Goal: Task Accomplishment & Management: Complete application form

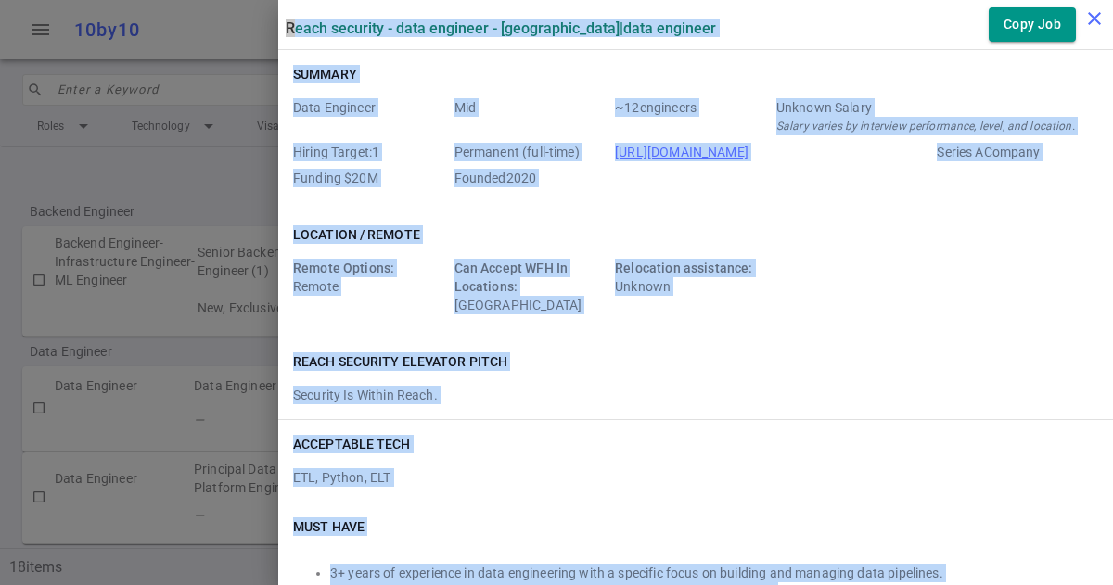
scroll to position [2553, 0]
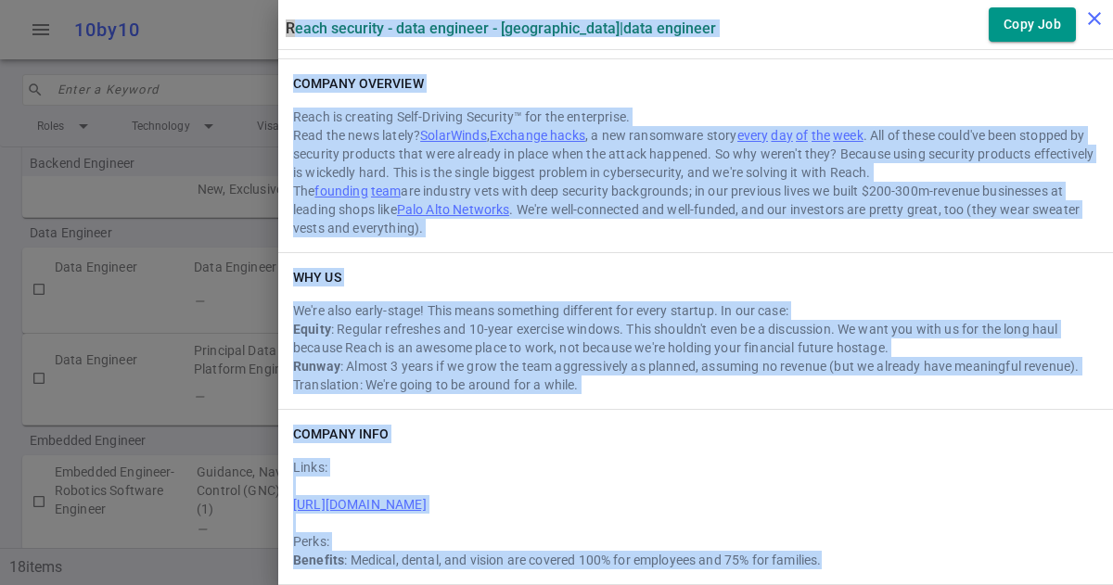
click at [1100, 19] on icon "close" at bounding box center [1094, 18] width 22 height 22
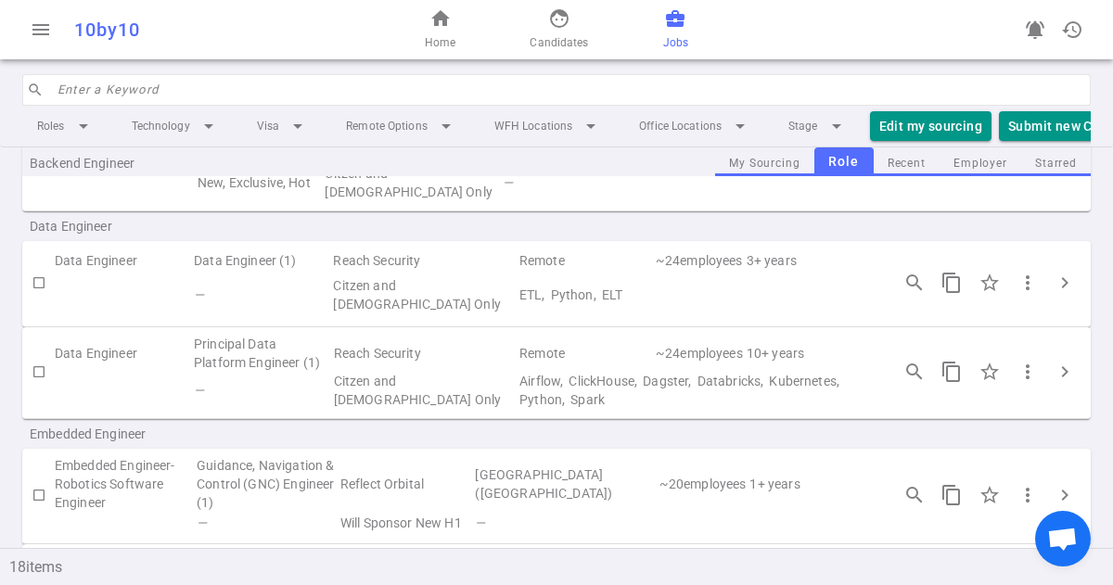
scroll to position [98, 0]
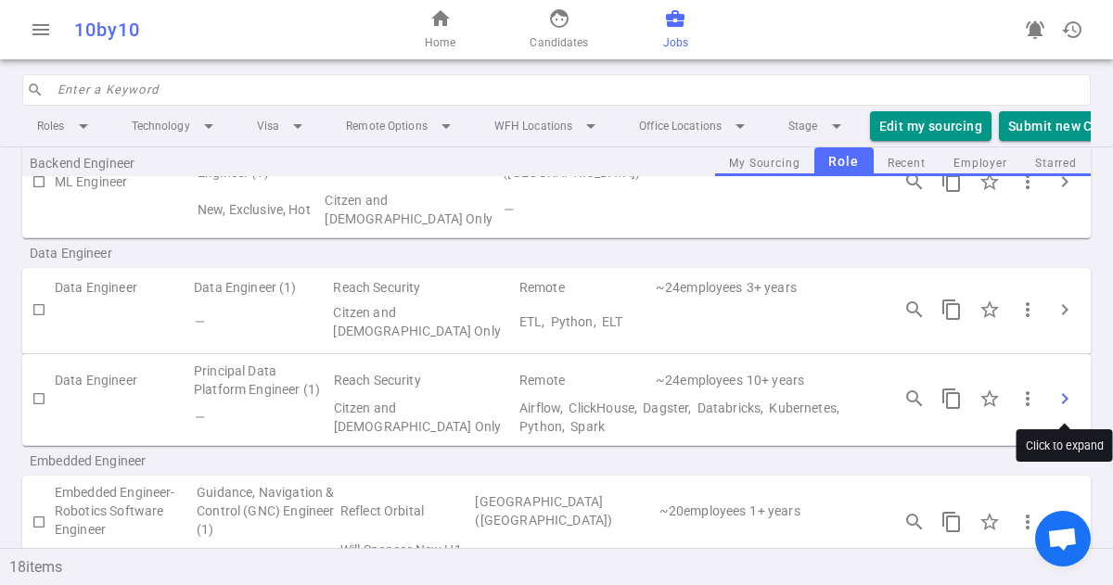
click at [1066, 397] on span "chevron_right" at bounding box center [1065, 399] width 22 height 22
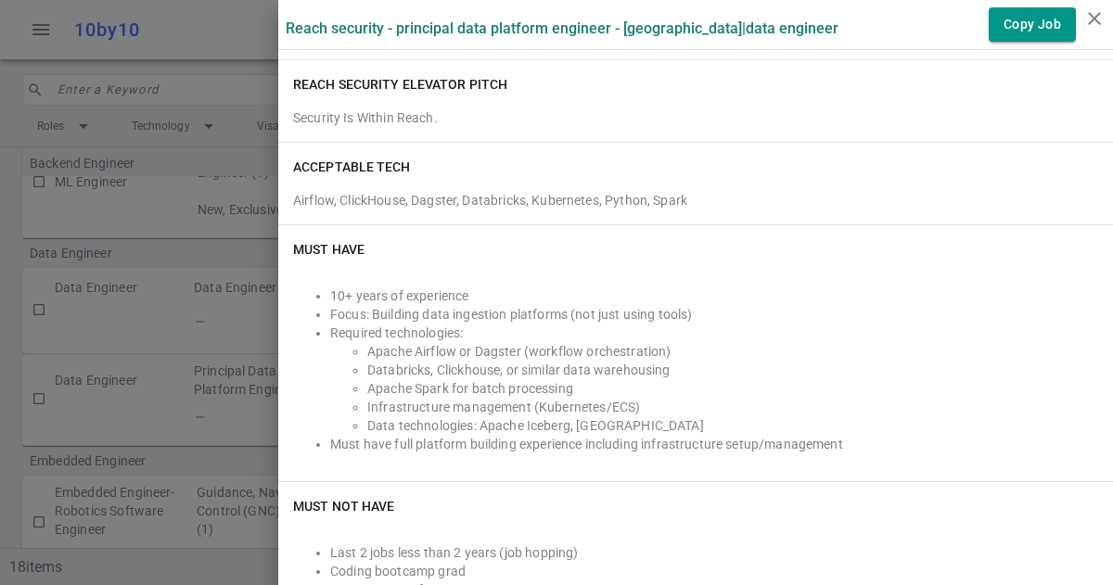
scroll to position [232, 0]
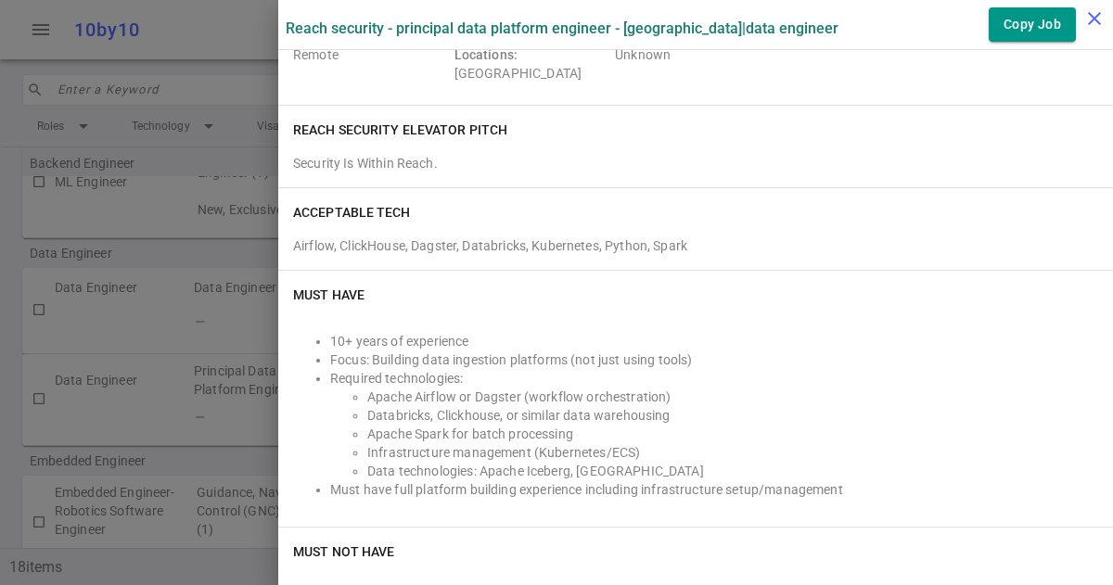
click at [1096, 13] on icon "close" at bounding box center [1094, 18] width 22 height 22
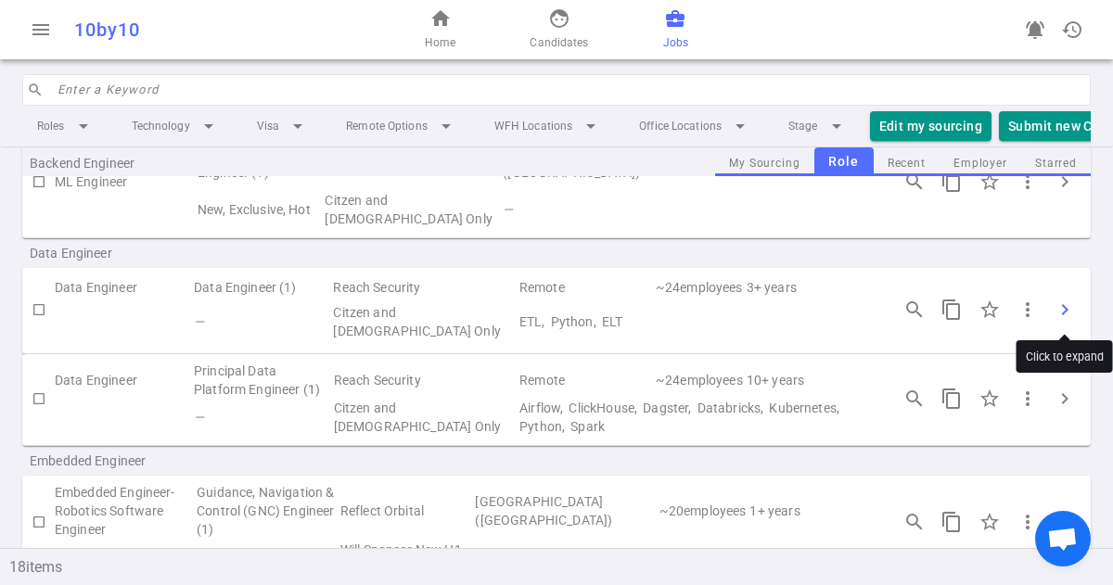
click at [1057, 305] on span "chevron_right" at bounding box center [1065, 310] width 22 height 22
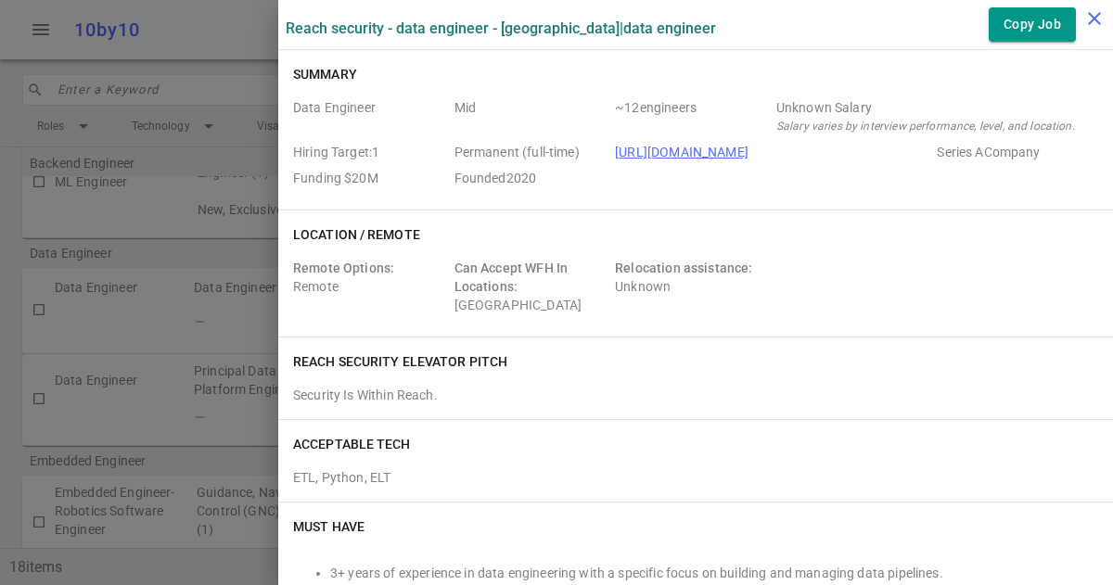
click at [1094, 22] on icon "close" at bounding box center [1094, 18] width 22 height 22
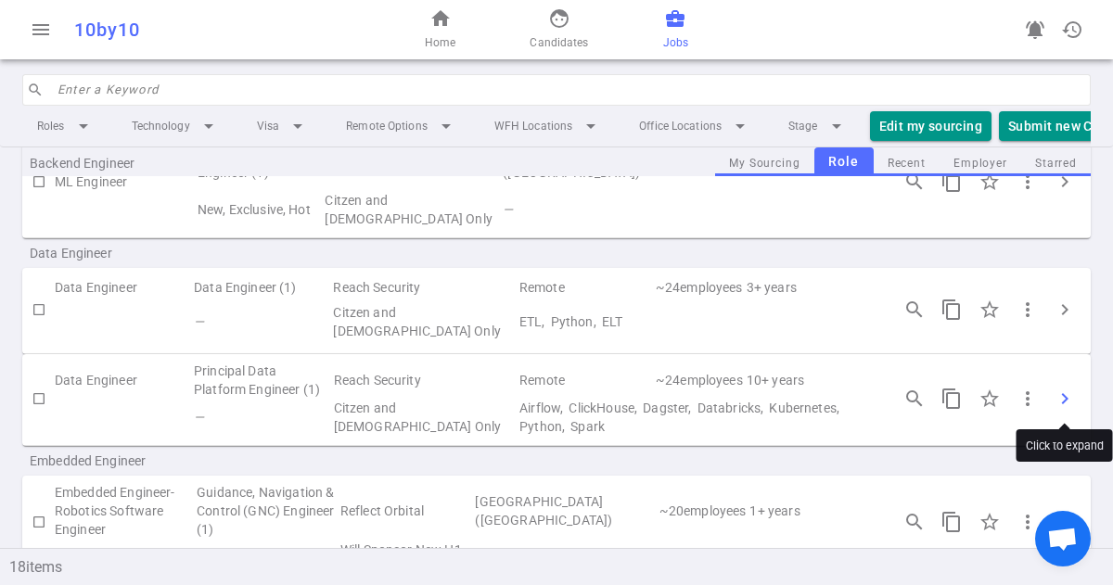
click at [1061, 399] on span "chevron_right" at bounding box center [1065, 399] width 22 height 22
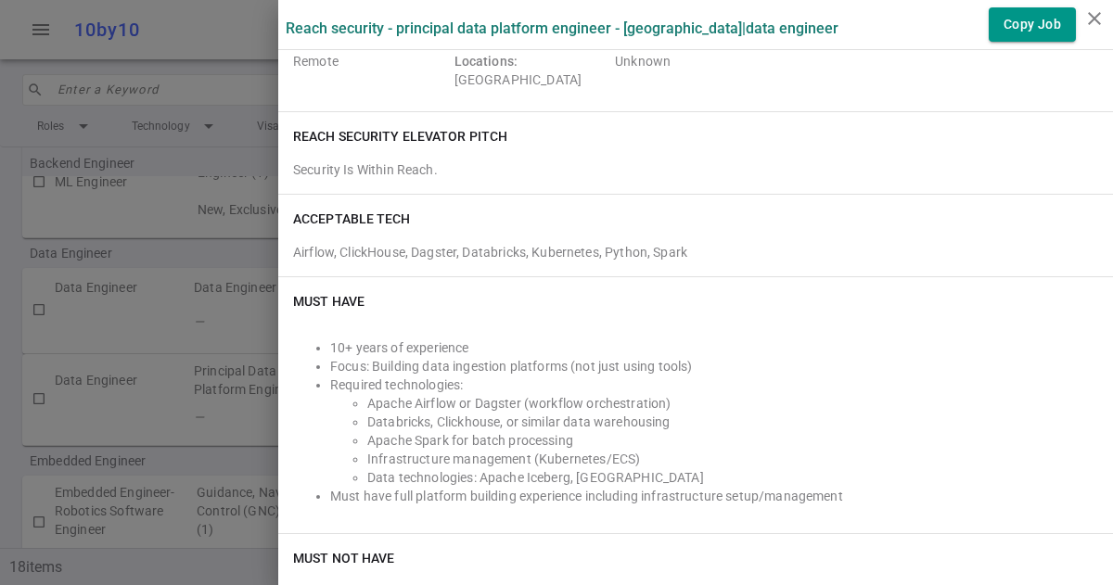
scroll to position [244, 0]
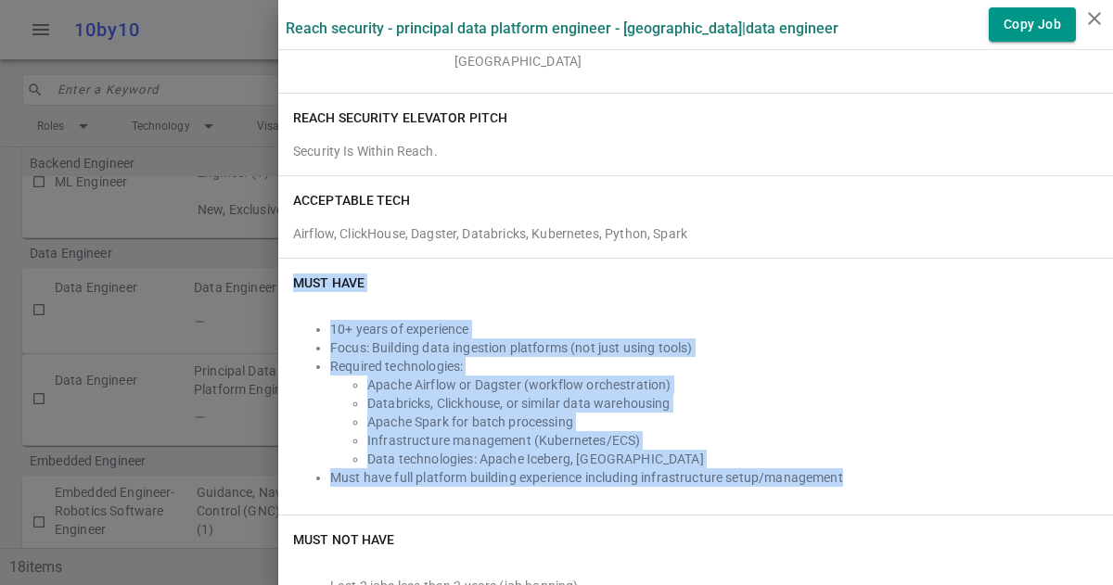
drag, startPoint x: 858, startPoint y: 480, endPoint x: 294, endPoint y: 285, distance: 596.9
click at [294, 285] on div "Must Have 10+ years of experience Focus: Building data ingestion platforms (not…" at bounding box center [695, 387] width 835 height 256
copy div "Must Have 10+ years of experience Focus: Building data ingestion platforms (not…"
click at [1094, 19] on icon "close" at bounding box center [1094, 18] width 22 height 22
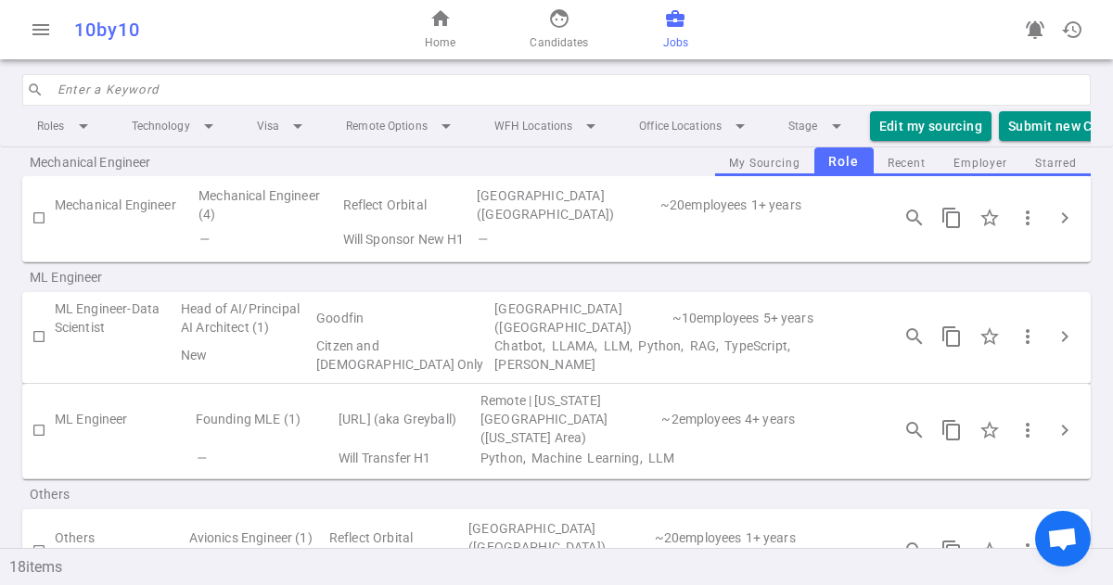
scroll to position [1216, 0]
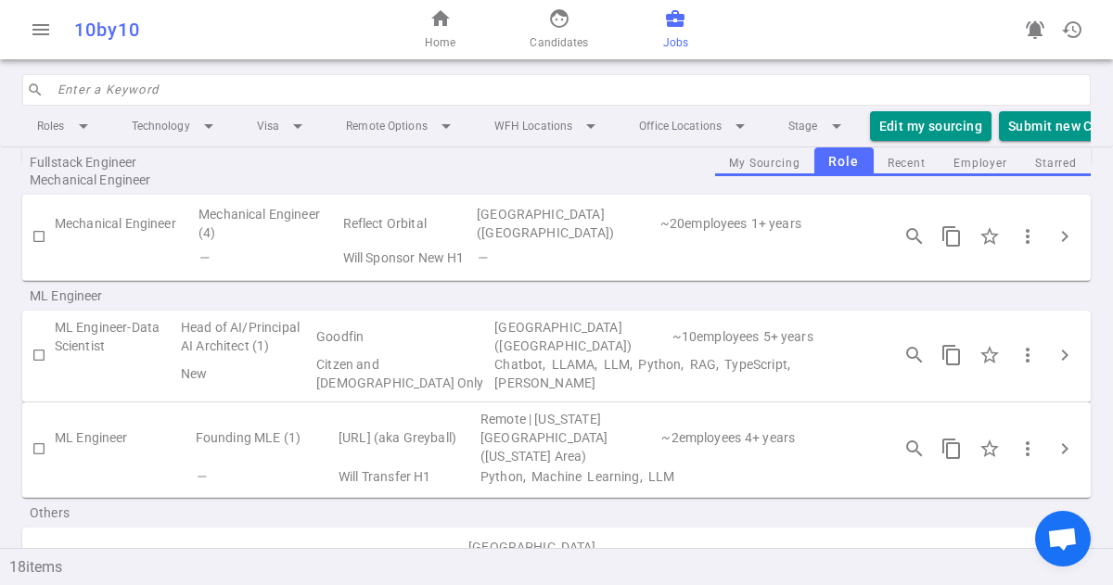
click at [40, 339] on input "checkbox" at bounding box center [39, 355] width 32 height 32
checkbox input "true"
click at [1025, 129] on button "Submit Candidate to ( 1 ) Jobs" at bounding box center [1102, 126] width 207 height 31
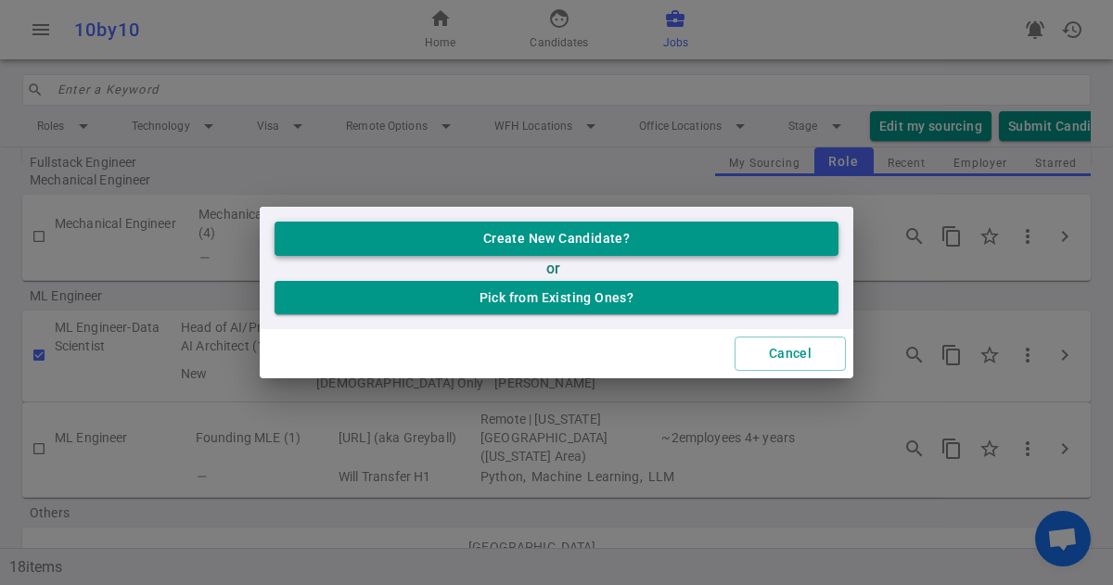
click at [608, 241] on button "Create New Candidate?" at bounding box center [557, 239] width 564 height 34
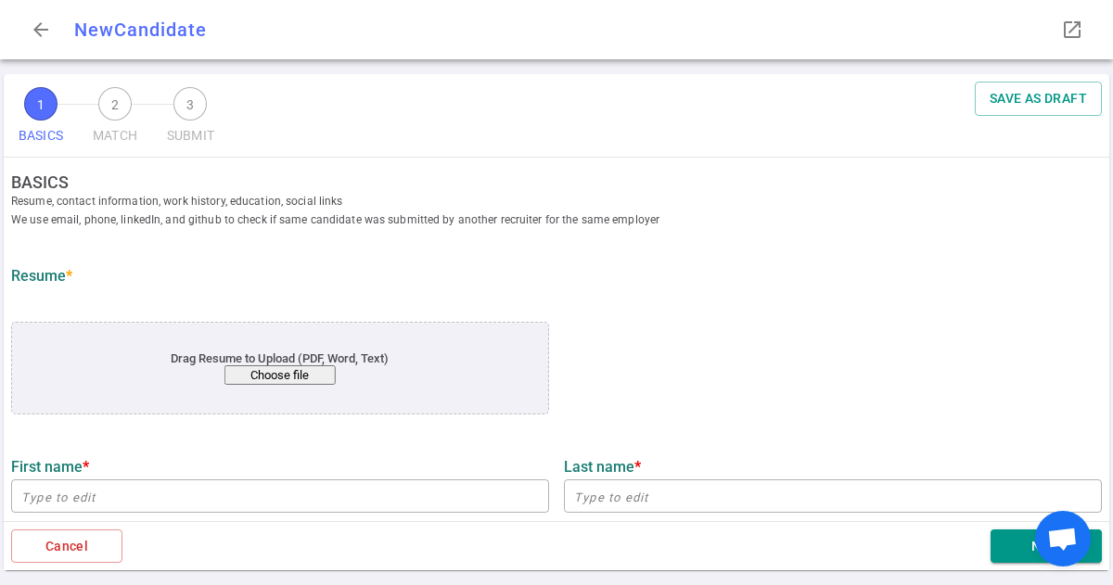
click at [276, 375] on button "Choose file" at bounding box center [279, 374] width 111 height 19
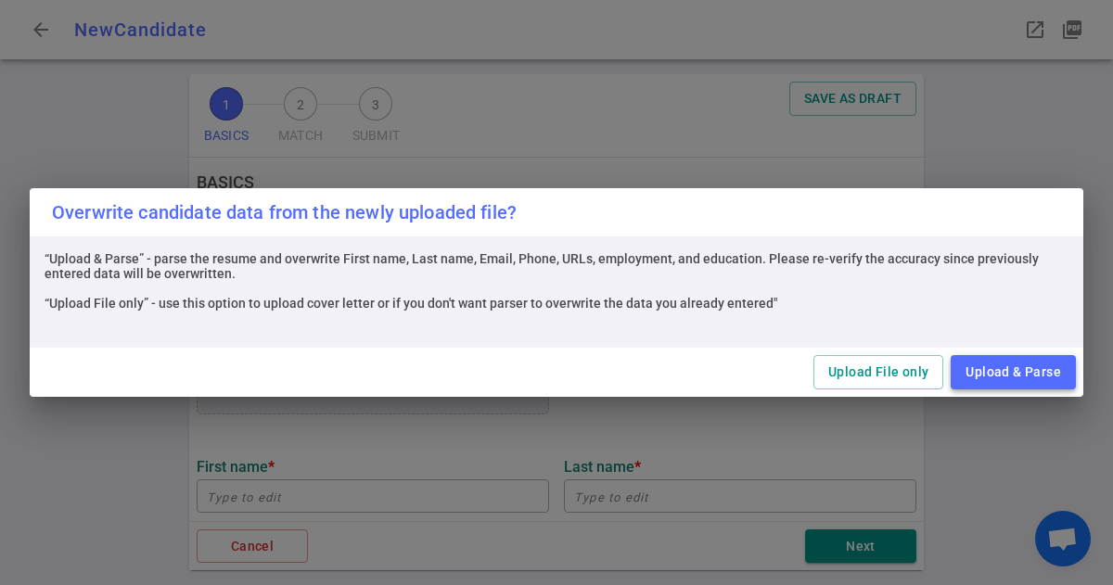
click at [1000, 377] on button "Upload & Parse" at bounding box center [1013, 372] width 125 height 34
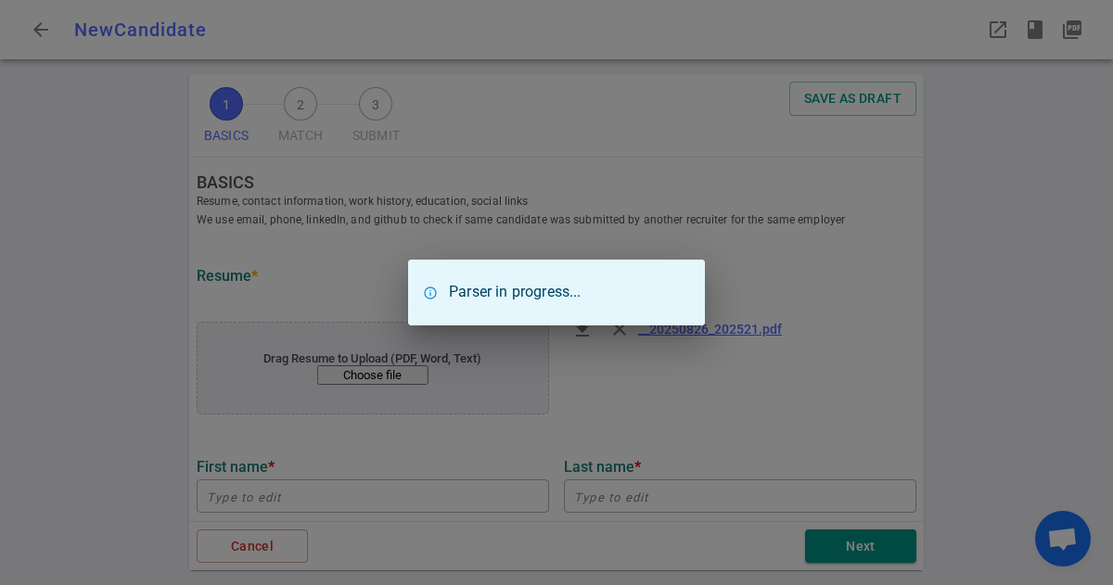
type input "Zhefu"
type input "Shi"
type input "[EMAIL_ADDRESS][DOMAIN_NAME]"
type input "[PHONE_NUMBER]"
type input "[URL][DOMAIN_NAME]"
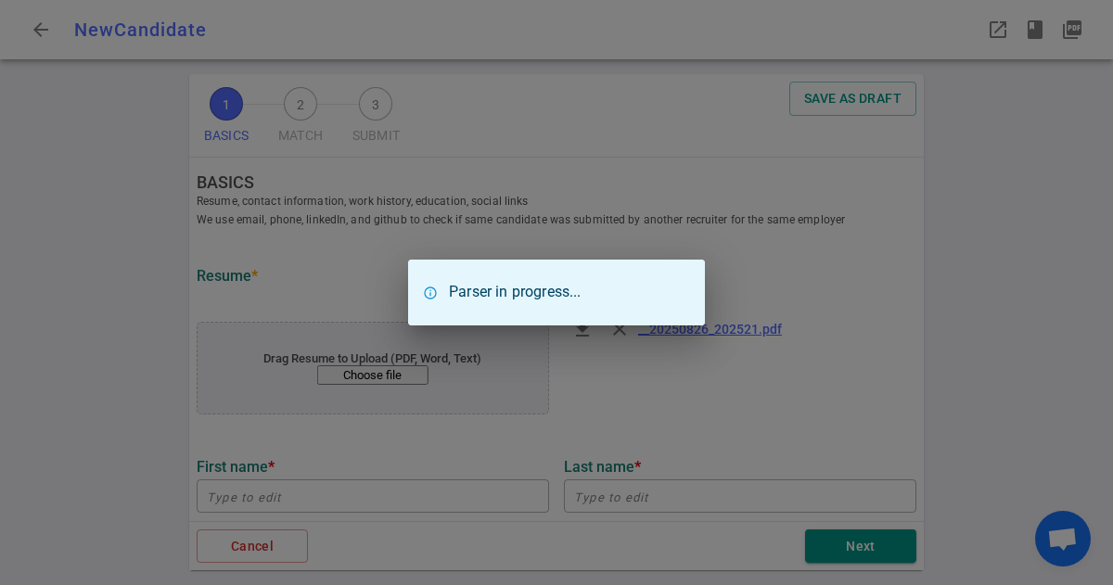
type input "Stealth Startup"
type input "15.2"
type input "[GEOGRAPHIC_DATA][US_STATE][US_STATE]"
type input "Computer Science"
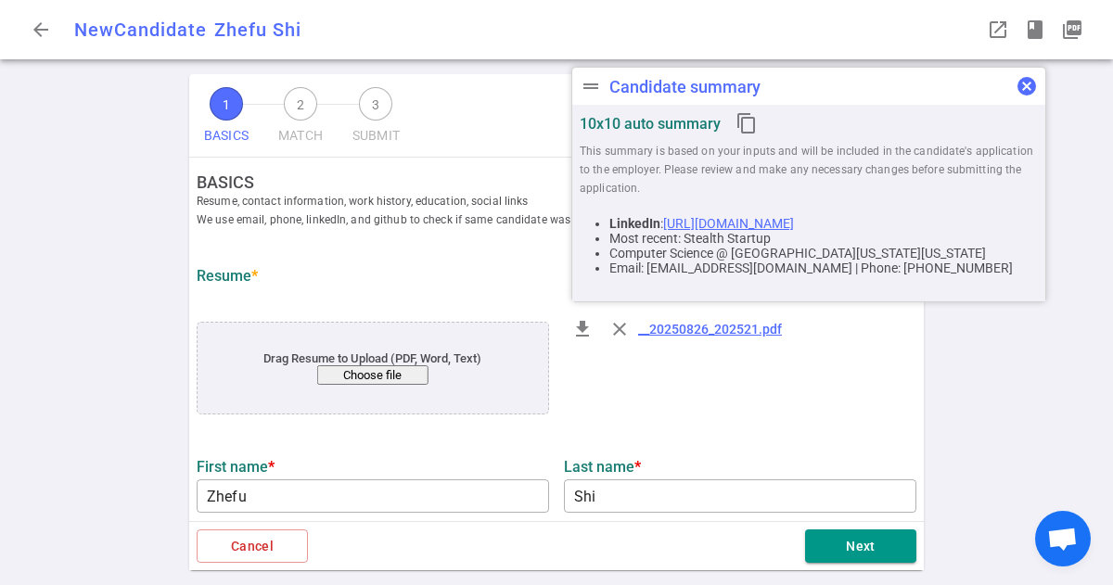
click at [1027, 94] on span "cancel" at bounding box center [1027, 86] width 22 height 22
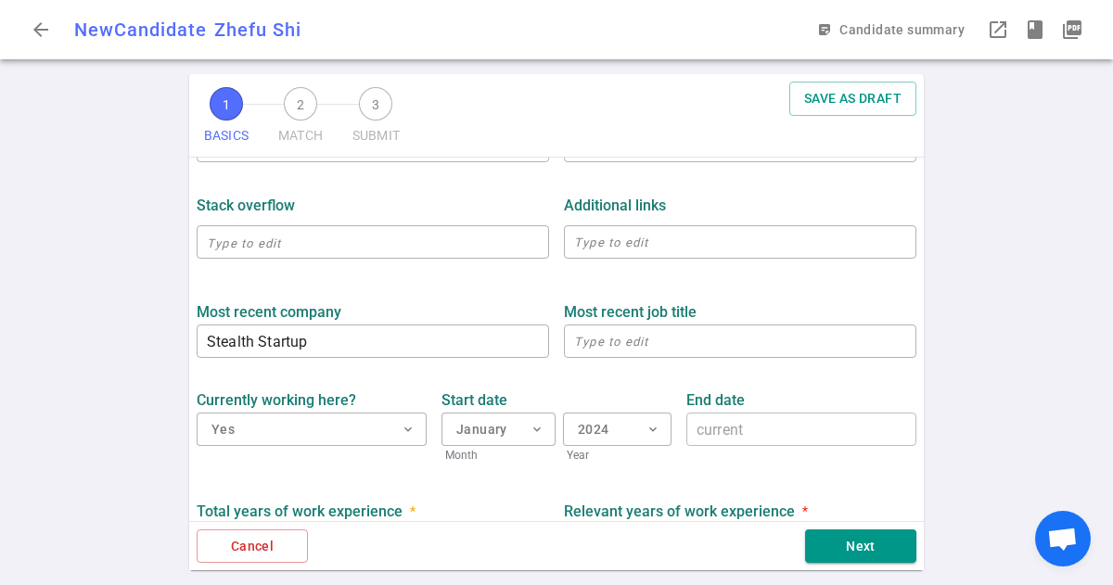
scroll to position [647, 0]
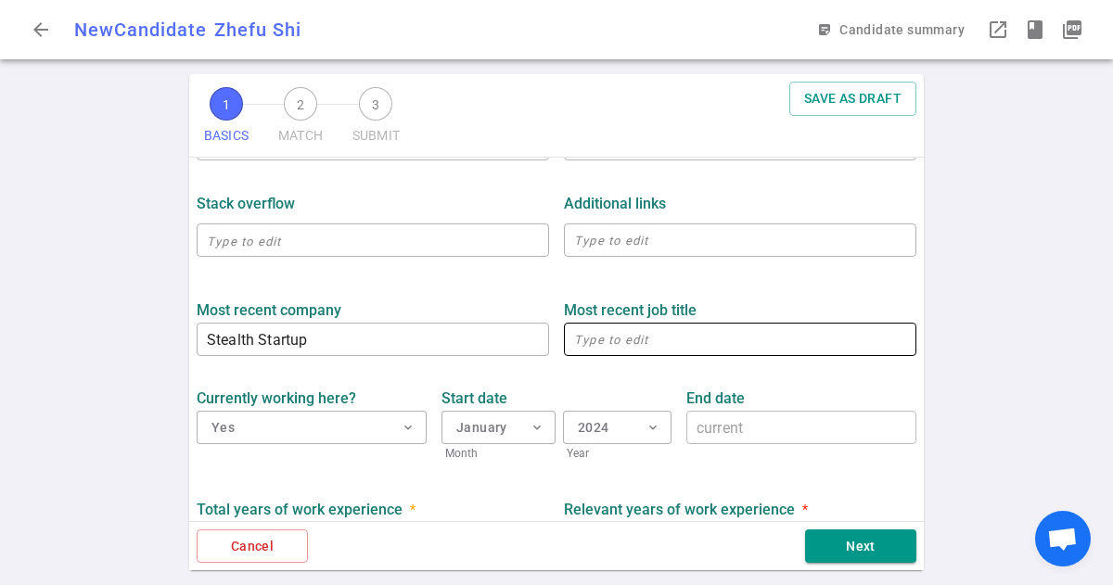
click at [621, 346] on textarea at bounding box center [740, 339] width 332 height 21
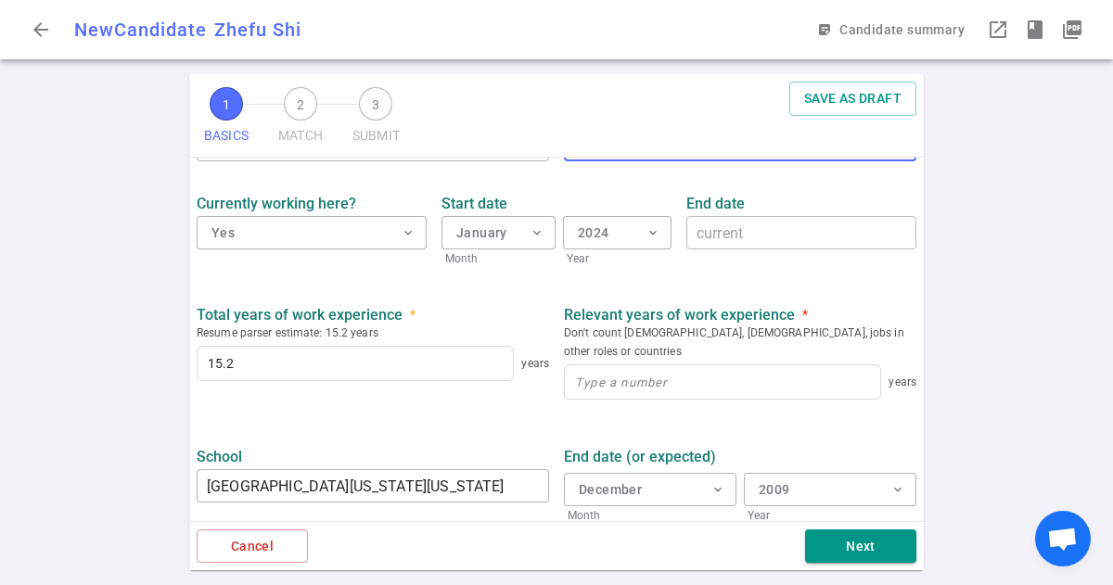
scroll to position [852, 0]
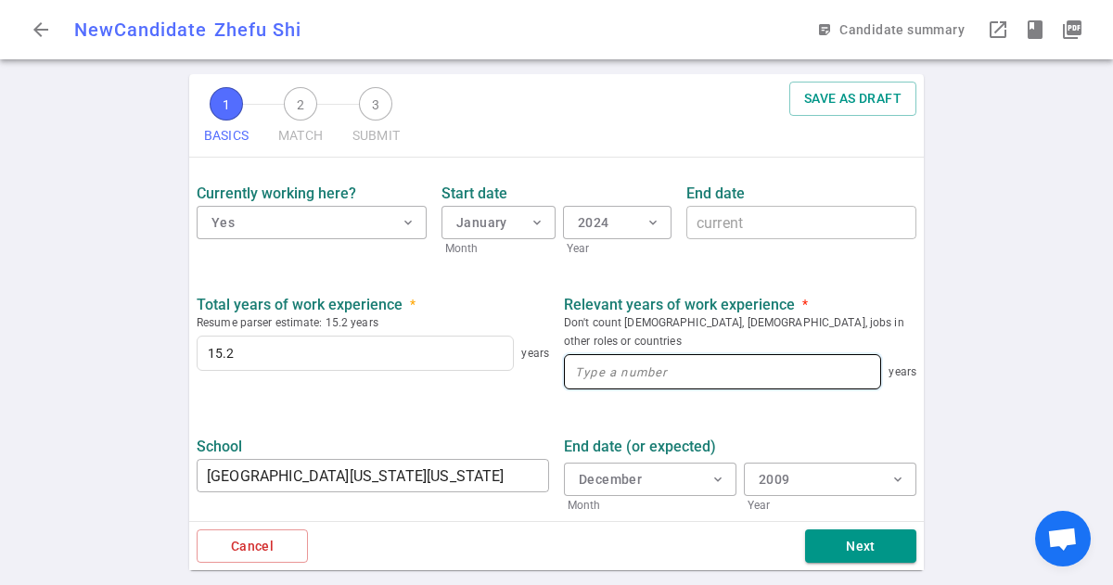
click at [619, 355] on input at bounding box center [722, 371] width 315 height 33
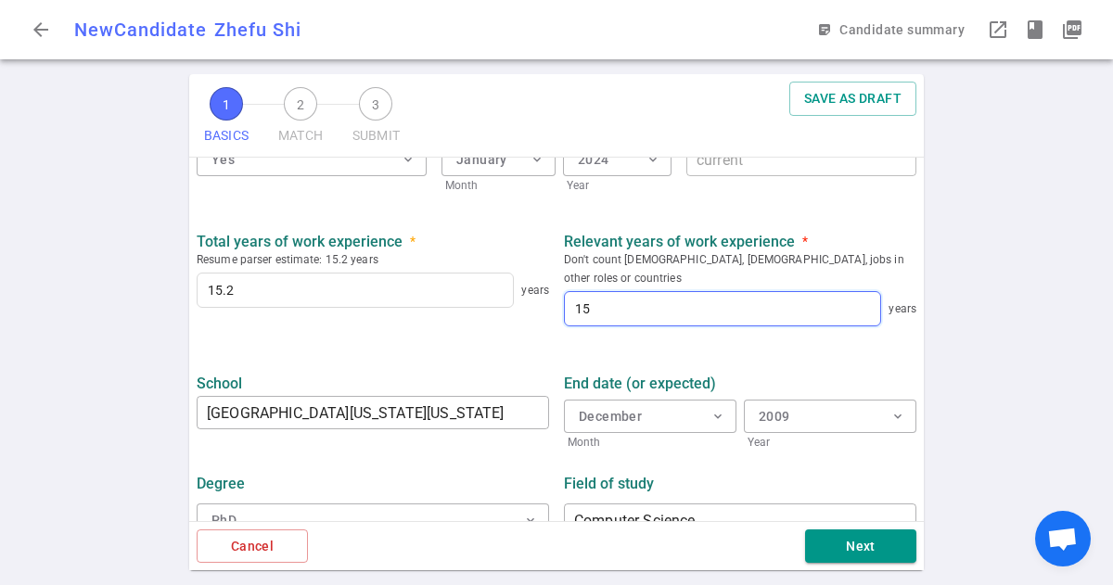
scroll to position [925, 0]
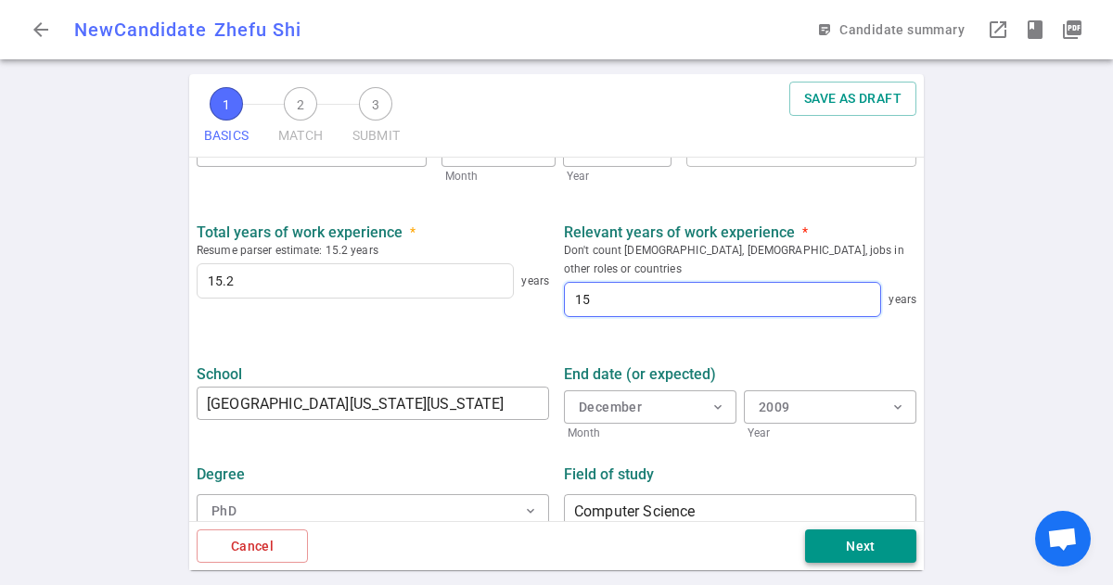
type input "15"
click at [856, 550] on button "Next" at bounding box center [860, 547] width 111 height 34
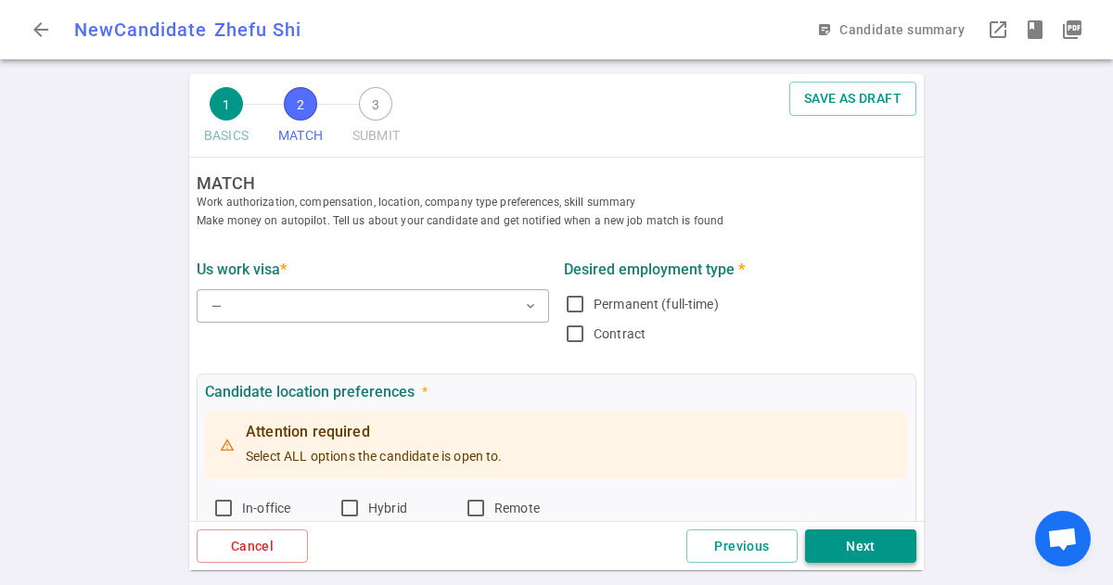
scroll to position [0, 0]
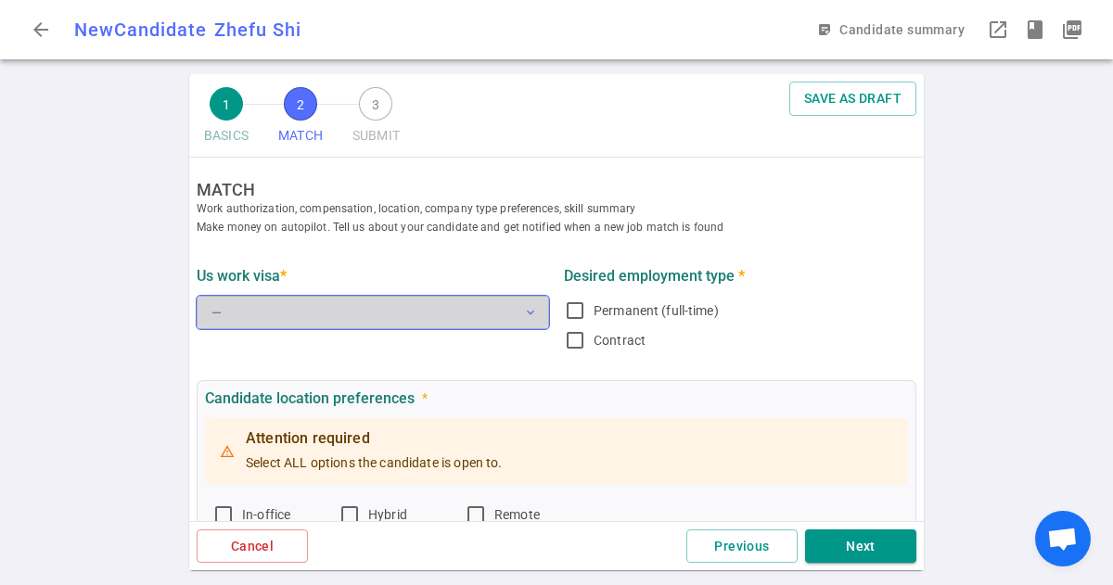
click at [526, 315] on span "expand_more" at bounding box center [530, 312] width 15 height 15
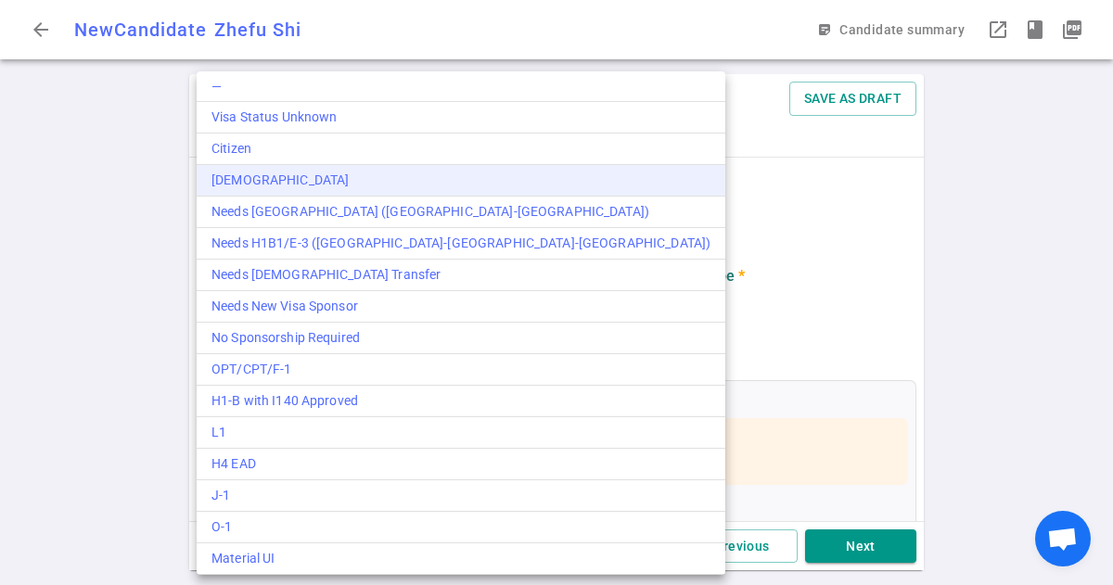
click at [326, 179] on div "[DEMOGRAPHIC_DATA]" at bounding box center [460, 180] width 499 height 19
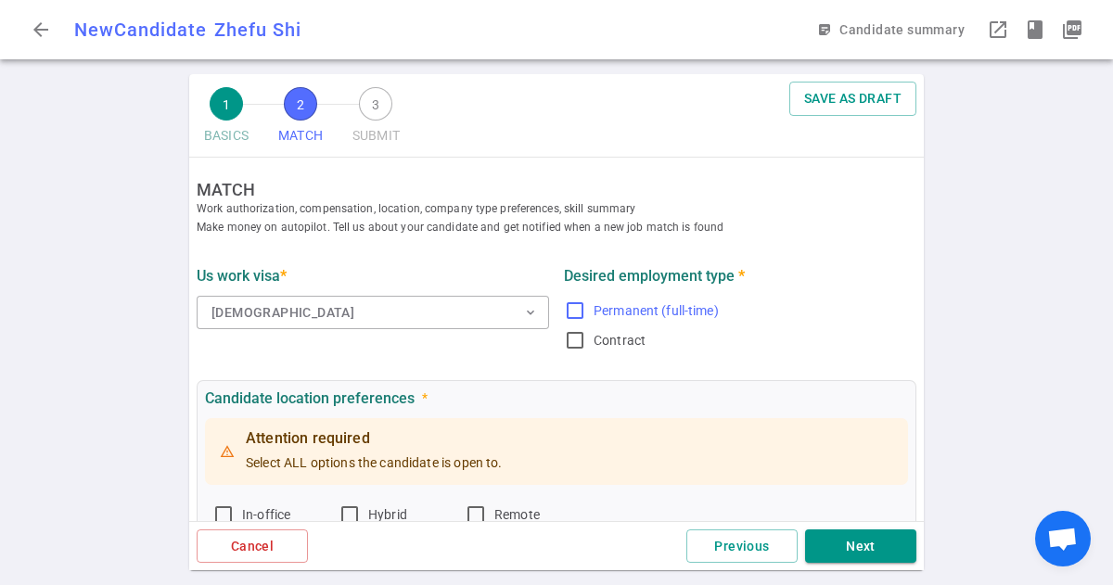
click at [580, 309] on input "Permanent (full-time)" at bounding box center [575, 311] width 22 height 22
checkbox input "true"
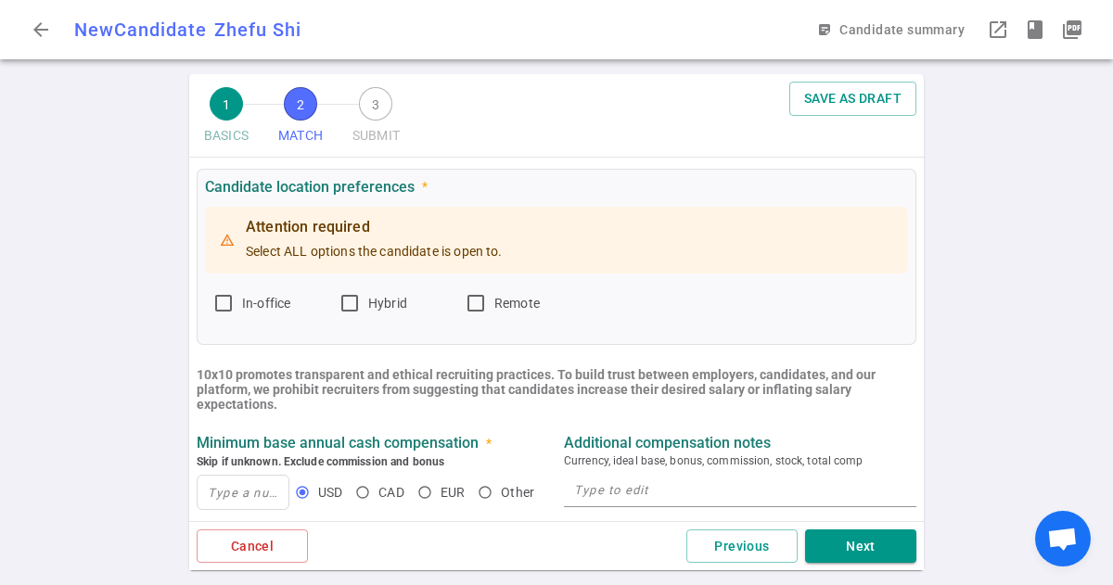
scroll to position [214, 0]
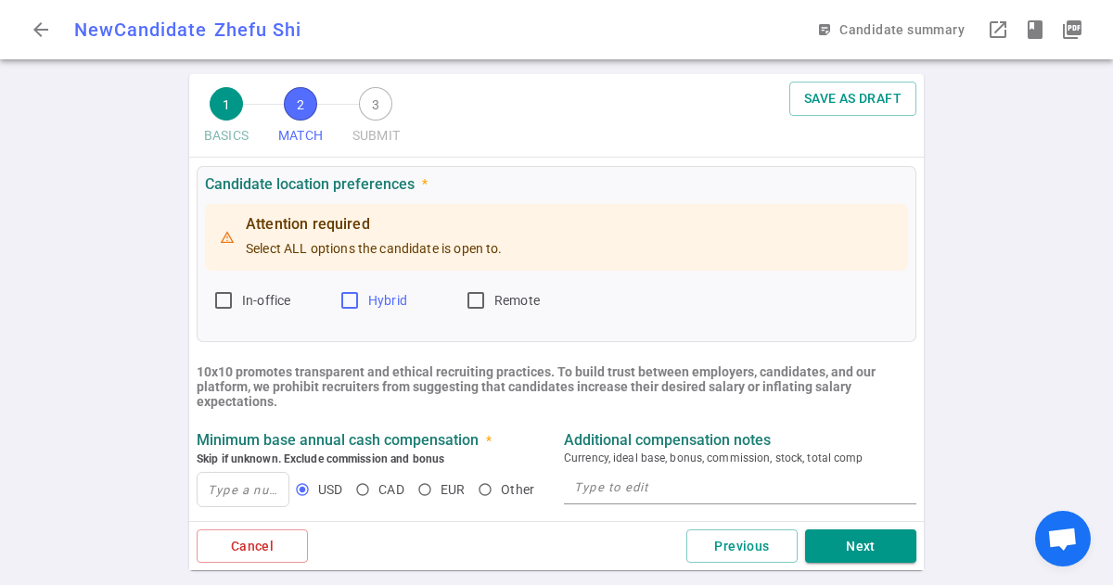
click at [354, 300] on input "Hybrid" at bounding box center [350, 300] width 22 height 22
checkbox input "true"
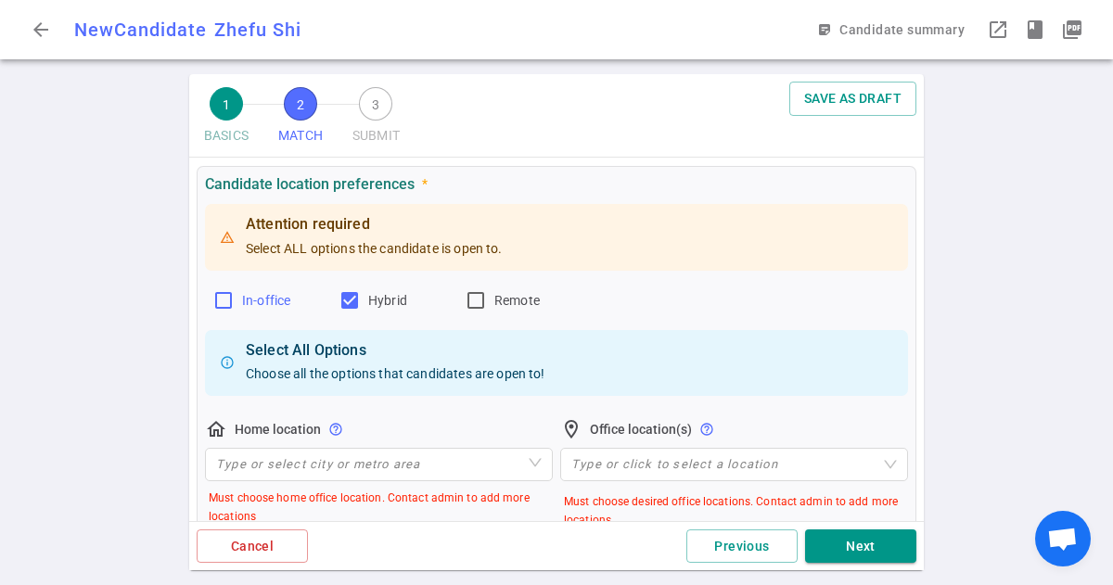
click at [218, 299] on input "In-office" at bounding box center [223, 300] width 22 height 22
checkbox input "true"
click at [350, 300] on input "Hybrid" at bounding box center [350, 300] width 22 height 22
checkbox input "false"
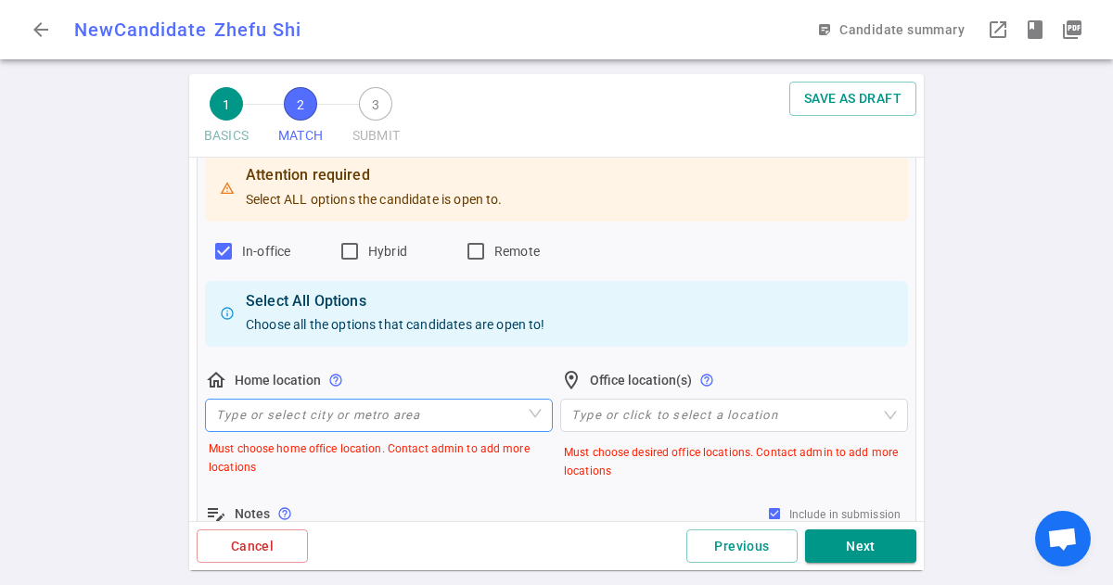
click at [455, 406] on input "search" at bounding box center [379, 416] width 326 height 32
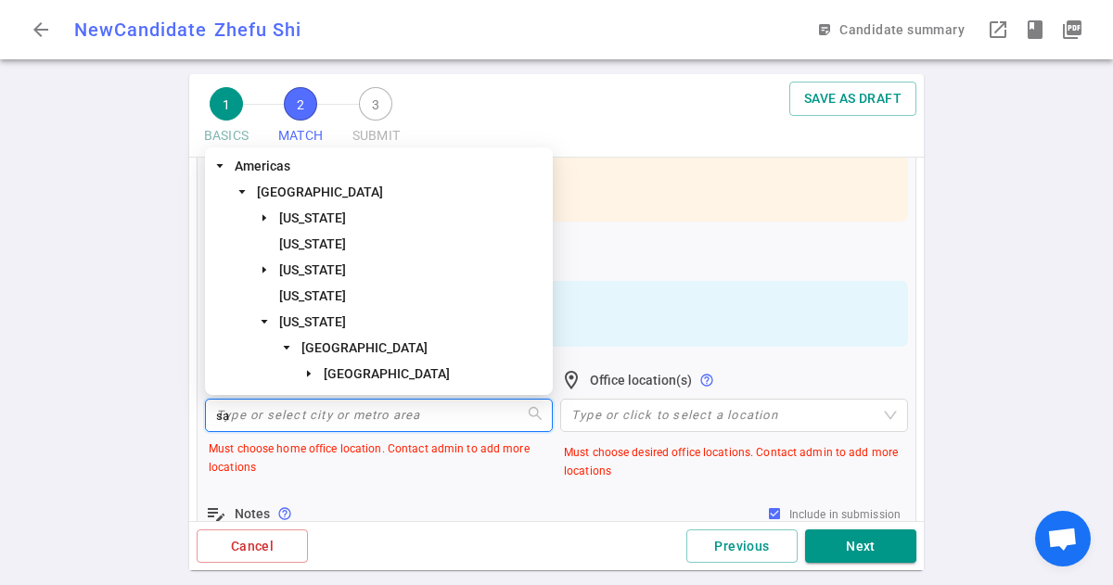
type input "san"
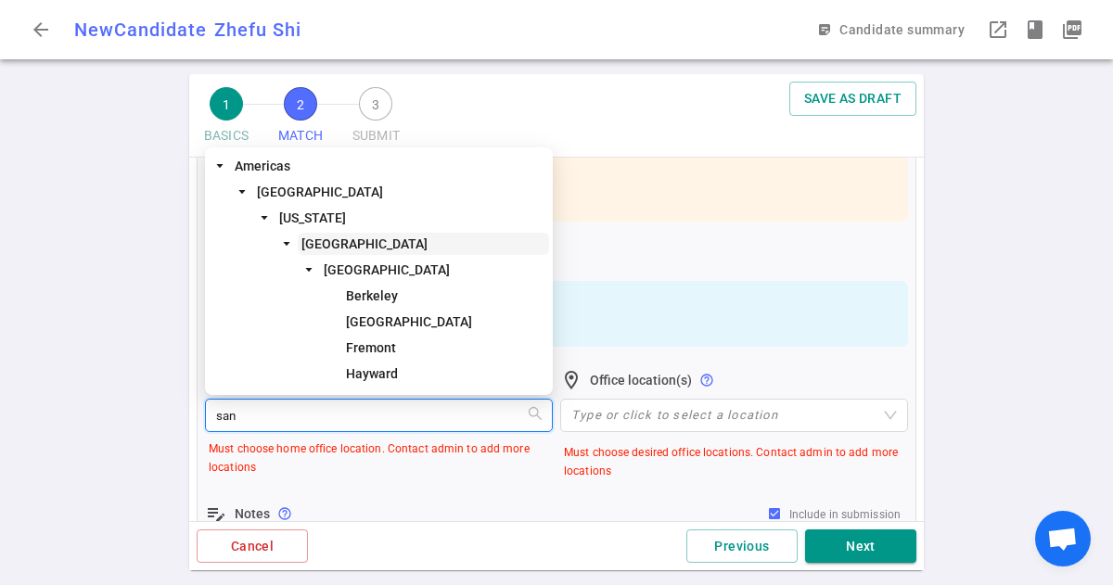
click at [427, 242] on span "[GEOGRAPHIC_DATA]" at bounding box center [364, 244] width 126 height 15
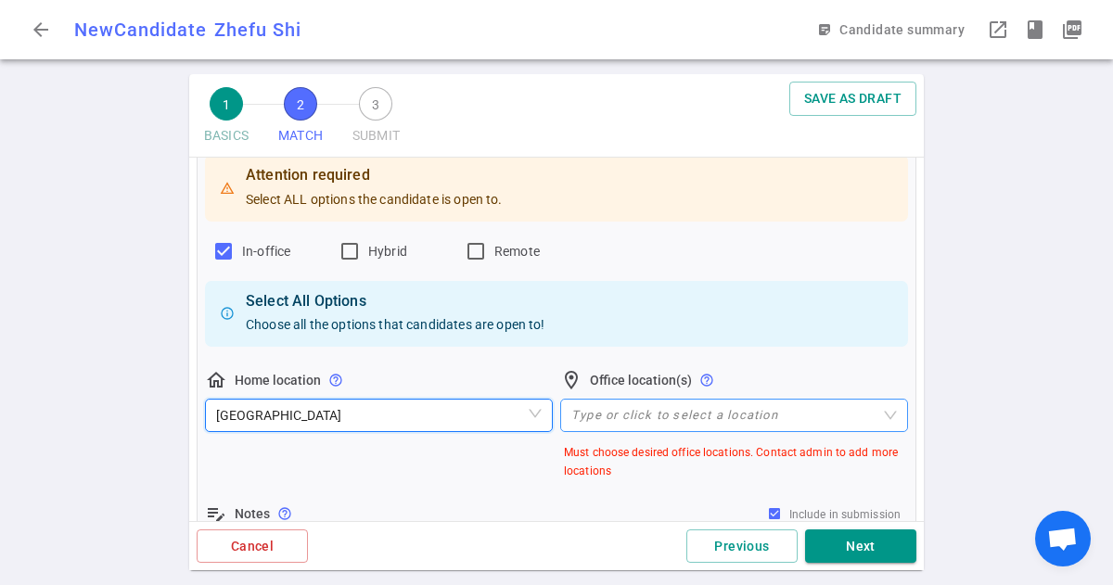
click at [615, 410] on div at bounding box center [724, 416] width 321 height 14
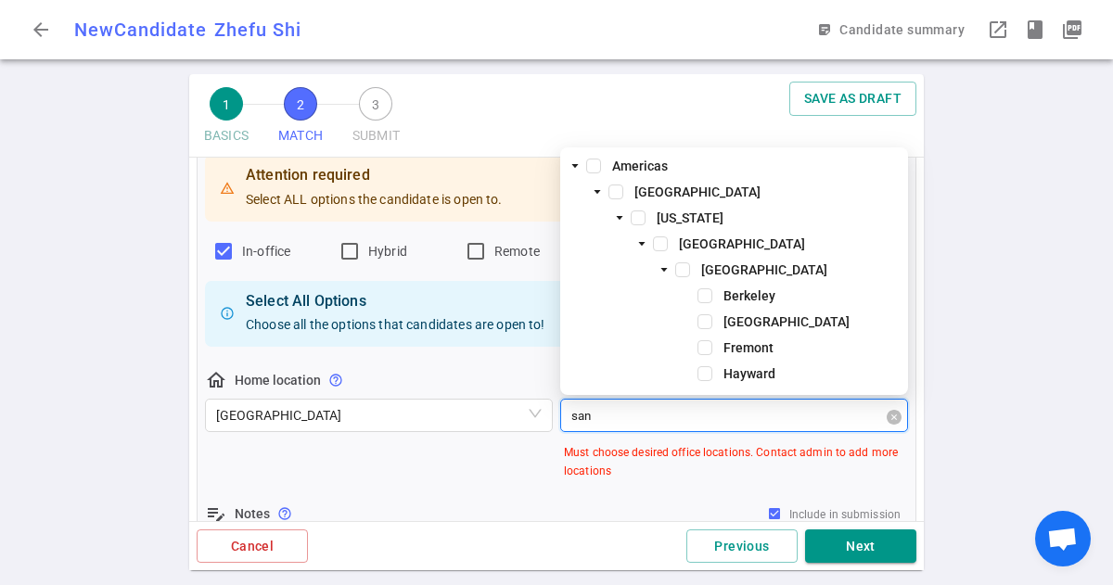
type input "san f"
click at [658, 242] on span at bounding box center [660, 244] width 15 height 15
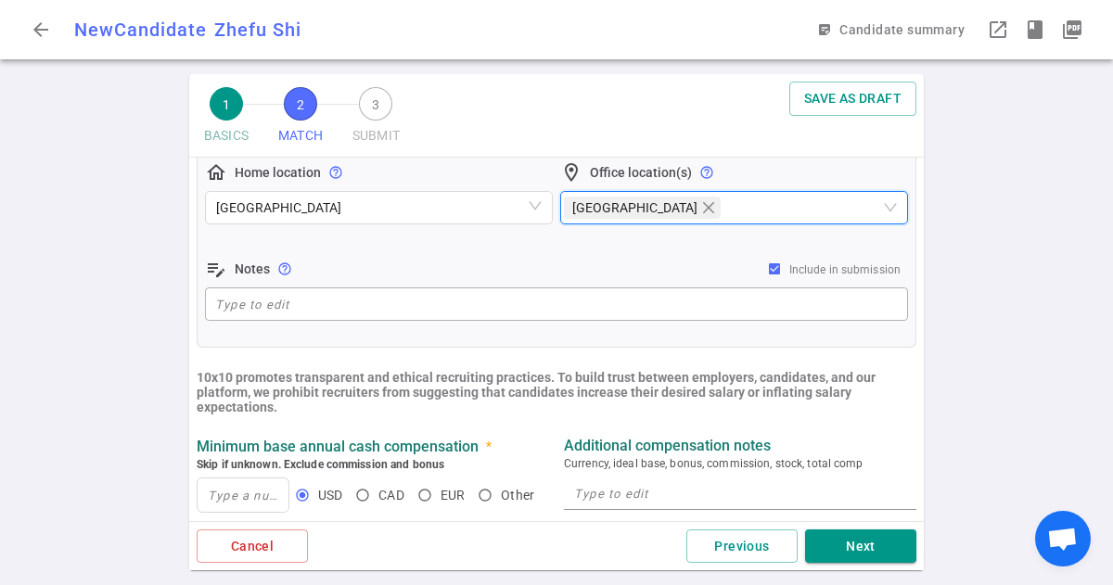
scroll to position [472, 0]
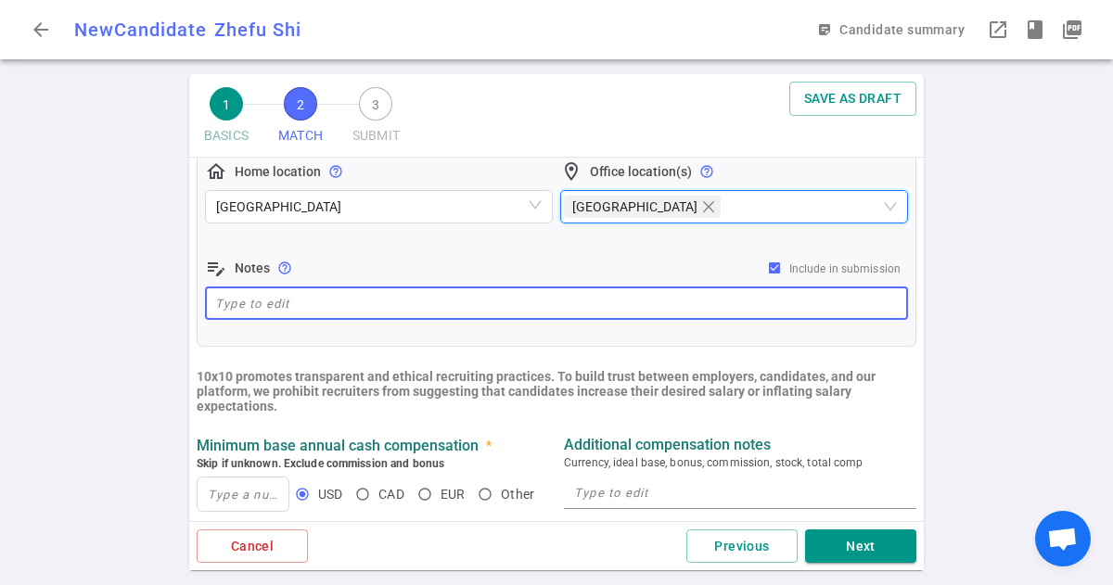
click at [390, 293] on textarea at bounding box center [556, 303] width 683 height 21
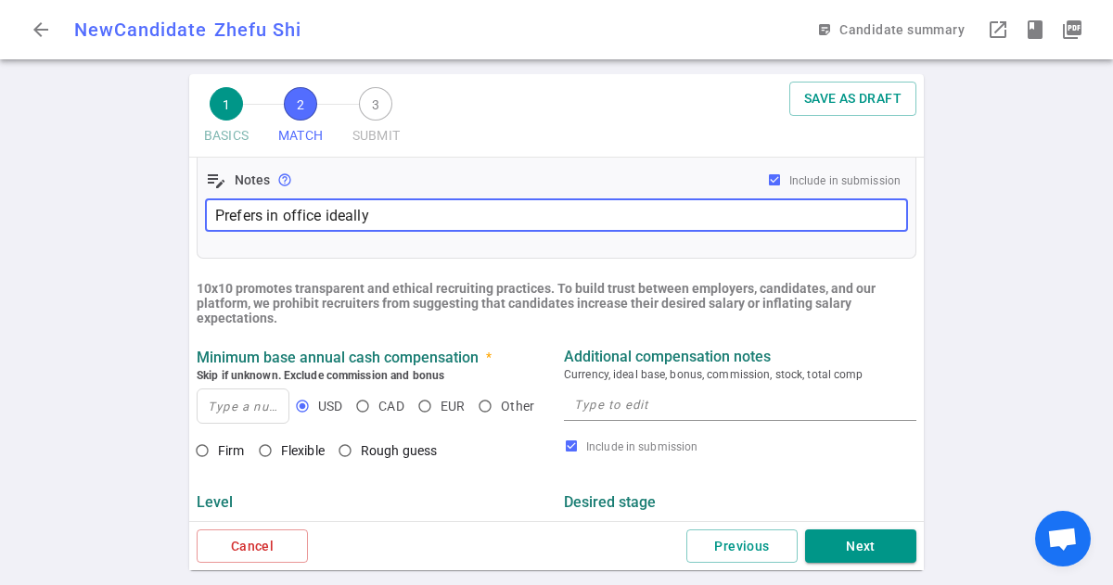
scroll to position [564, 0]
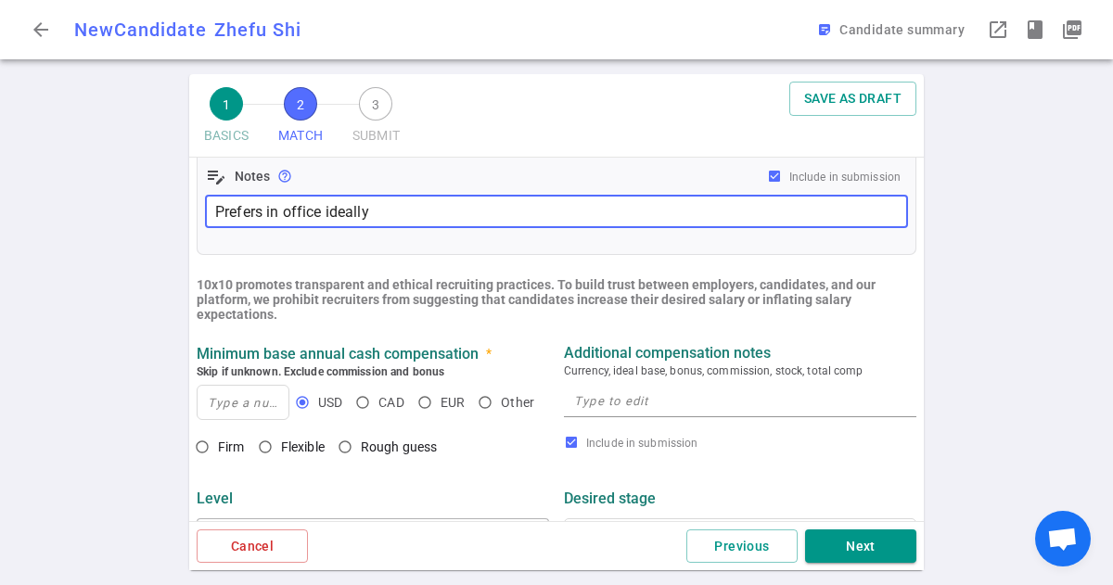
type textarea "Prefers in office ideally"
click at [249, 409] on input at bounding box center [243, 402] width 91 height 33
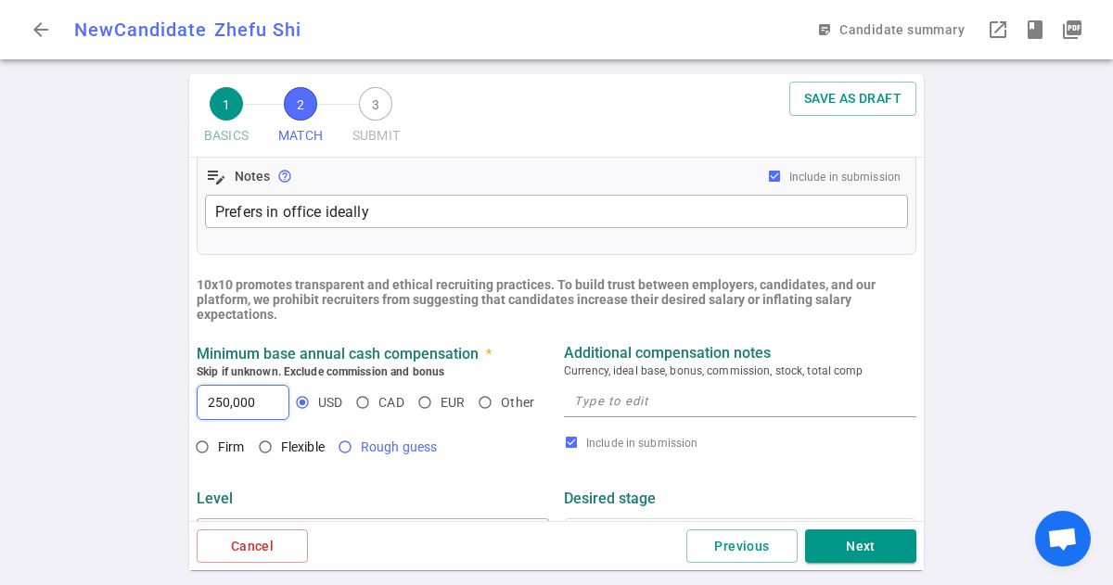
type input "250,000"
click at [348, 454] on input "Rough guess" at bounding box center [345, 447] width 32 height 32
radio input "true"
click at [622, 401] on textarea at bounding box center [740, 400] width 332 height 21
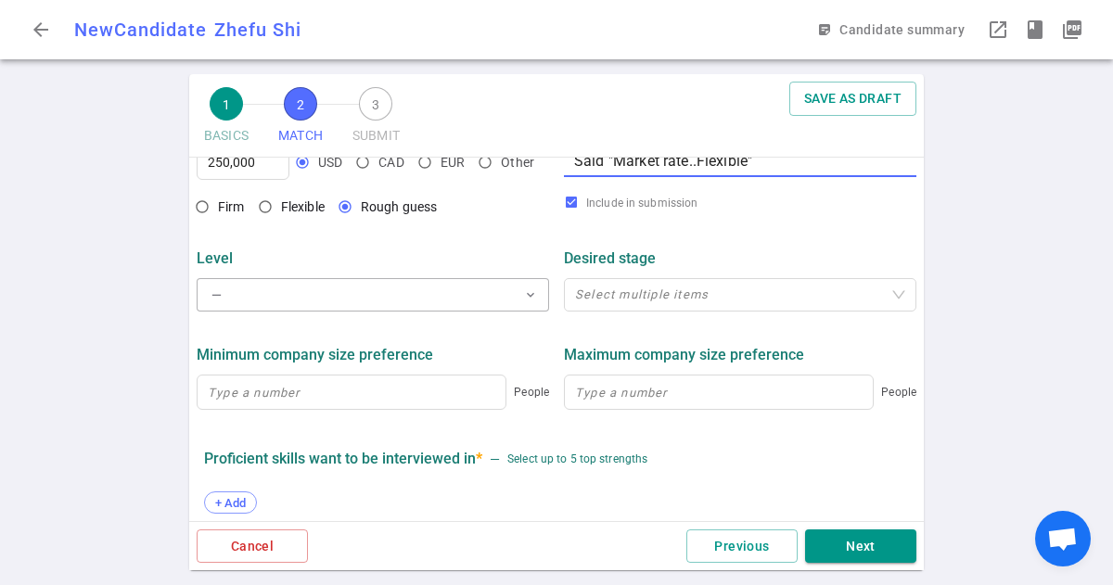
scroll to position [807, 0]
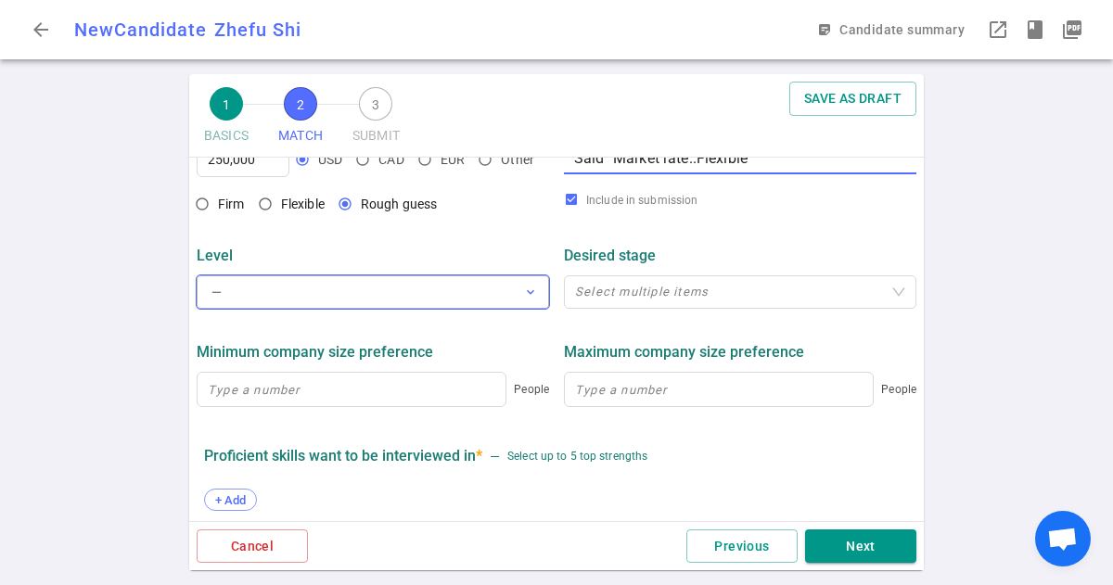
type textarea "Said "Market rate..Flexible""
click at [524, 298] on span "expand_more" at bounding box center [530, 292] width 15 height 15
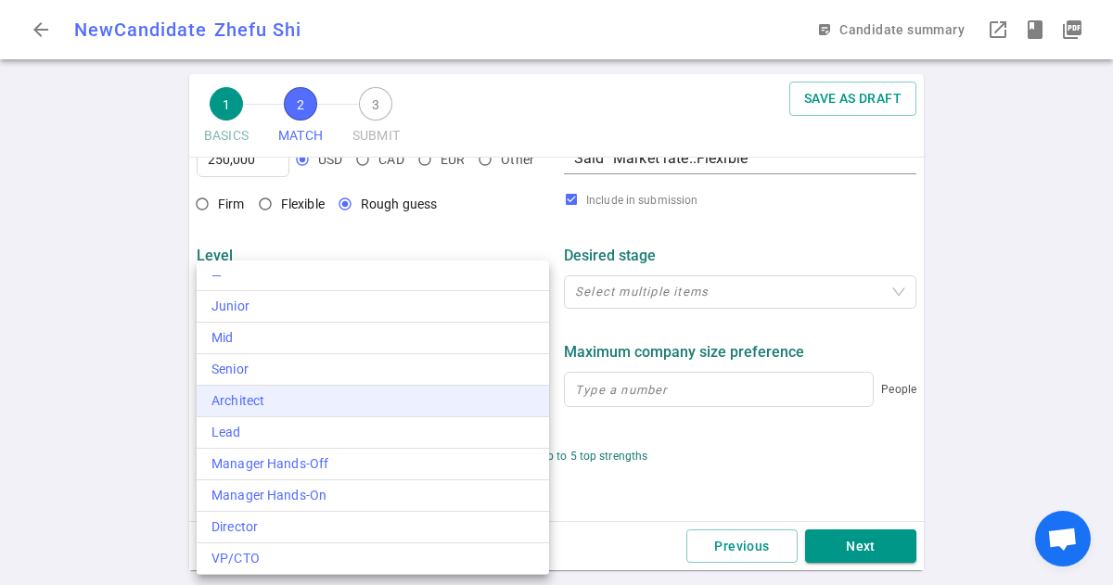
click at [365, 403] on div "Architect" at bounding box center [372, 400] width 323 height 19
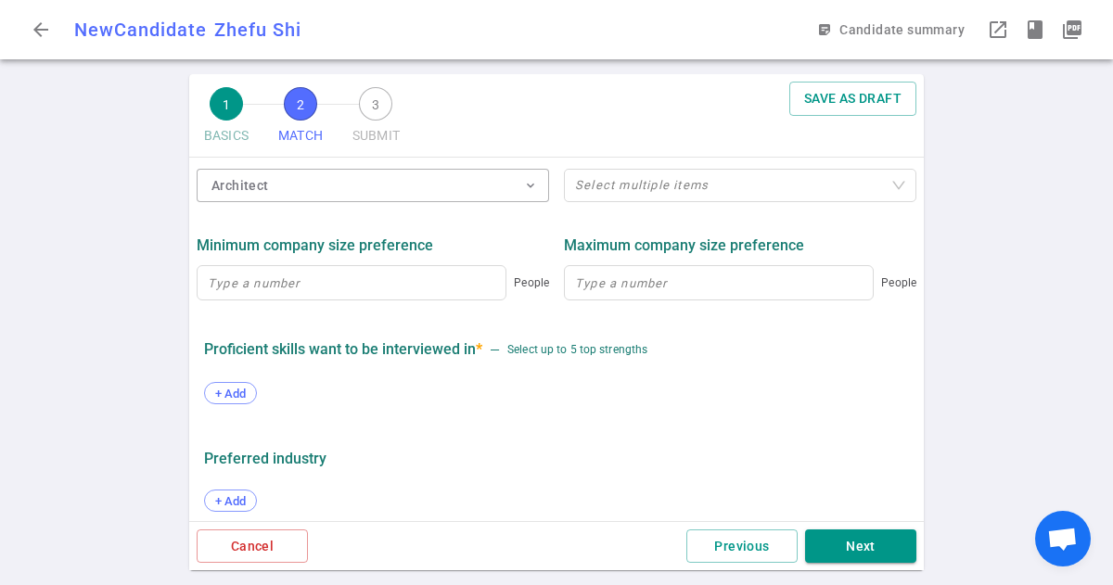
scroll to position [956, 0]
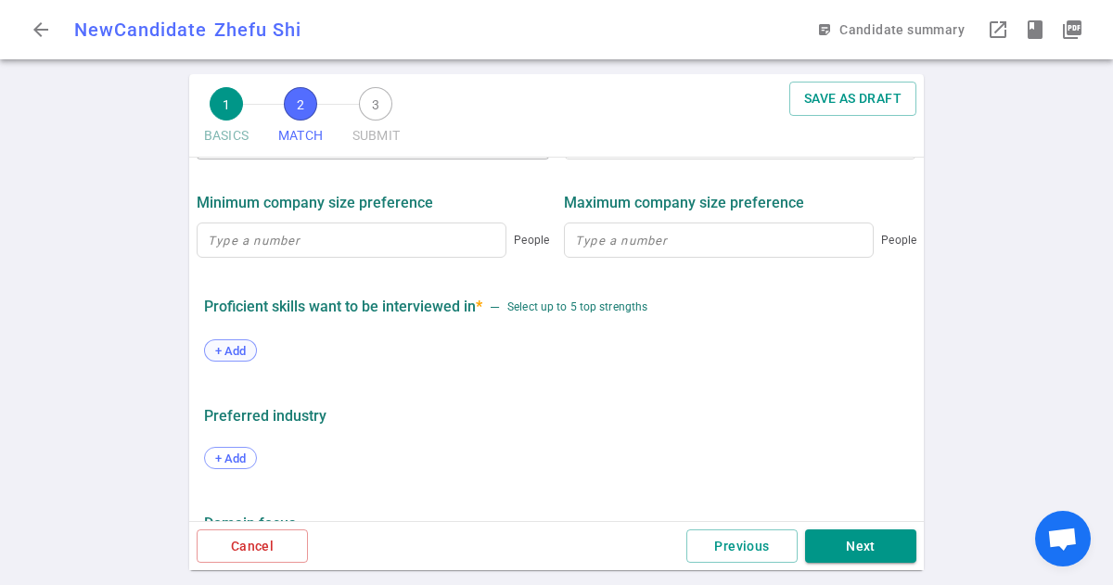
click at [236, 352] on span "+ Add" at bounding box center [231, 351] width 44 height 14
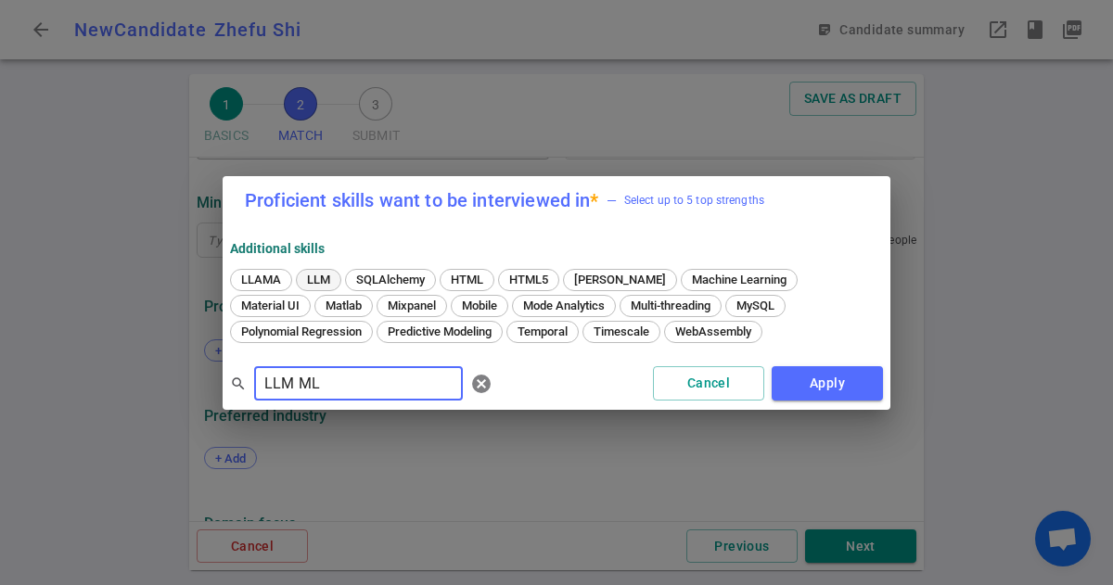
type input "LLM ML"
click at [317, 287] on div "LLM" at bounding box center [318, 280] width 45 height 22
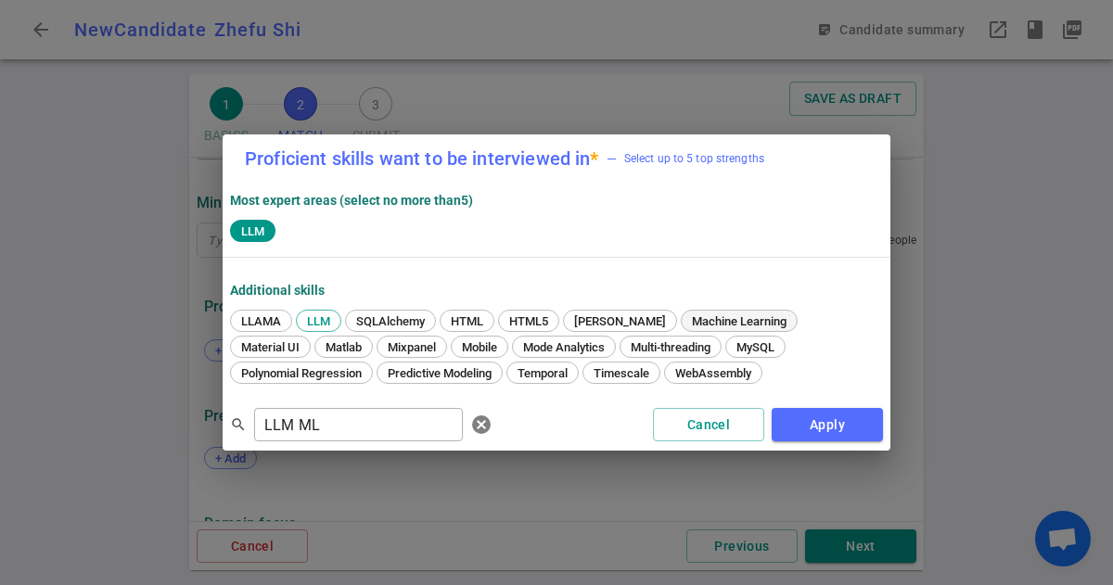
click at [685, 323] on span "Machine Learning" at bounding box center [739, 321] width 108 height 14
click at [797, 417] on button "Apply" at bounding box center [827, 425] width 111 height 34
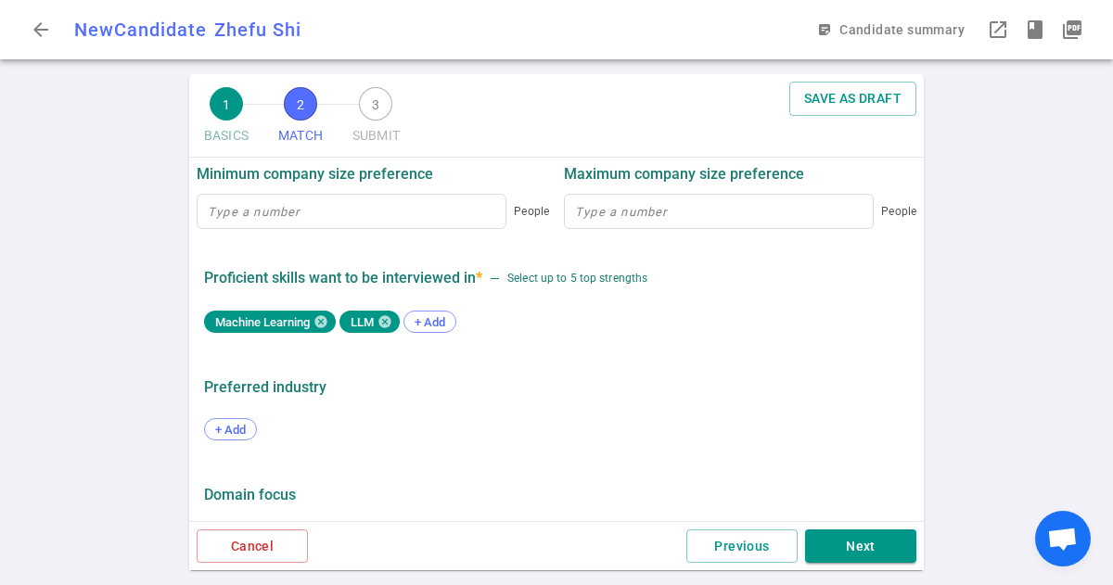
scroll to position [990, 0]
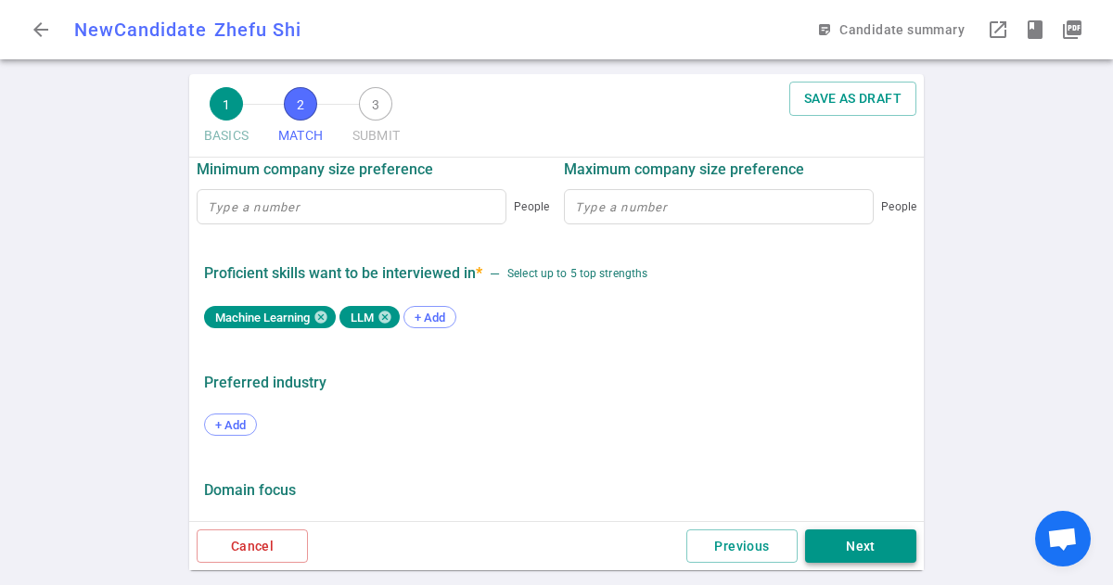
click at [841, 542] on button "Next" at bounding box center [860, 547] width 111 height 34
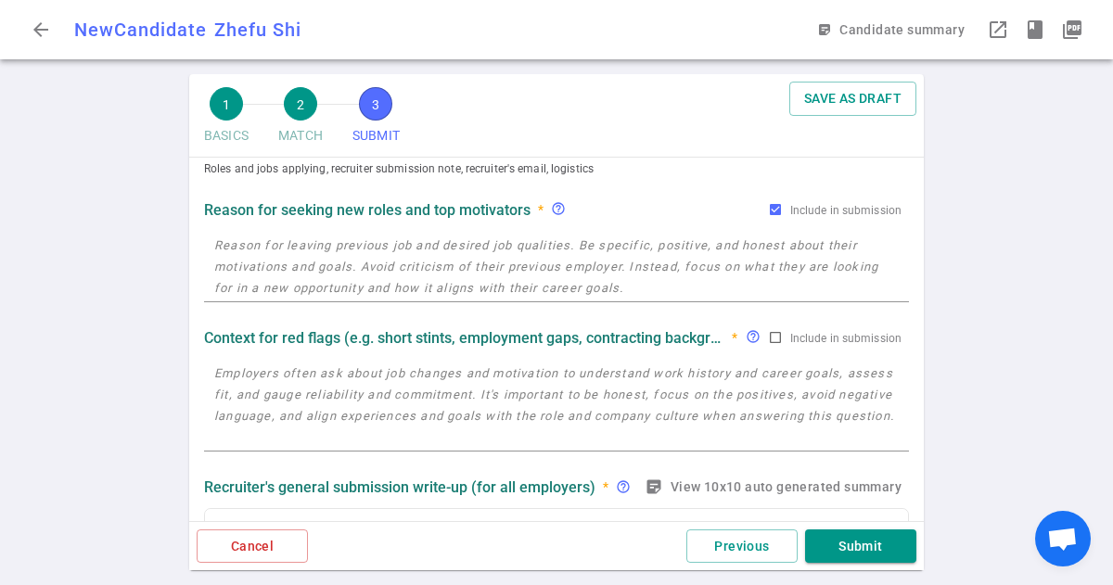
scroll to position [0, 0]
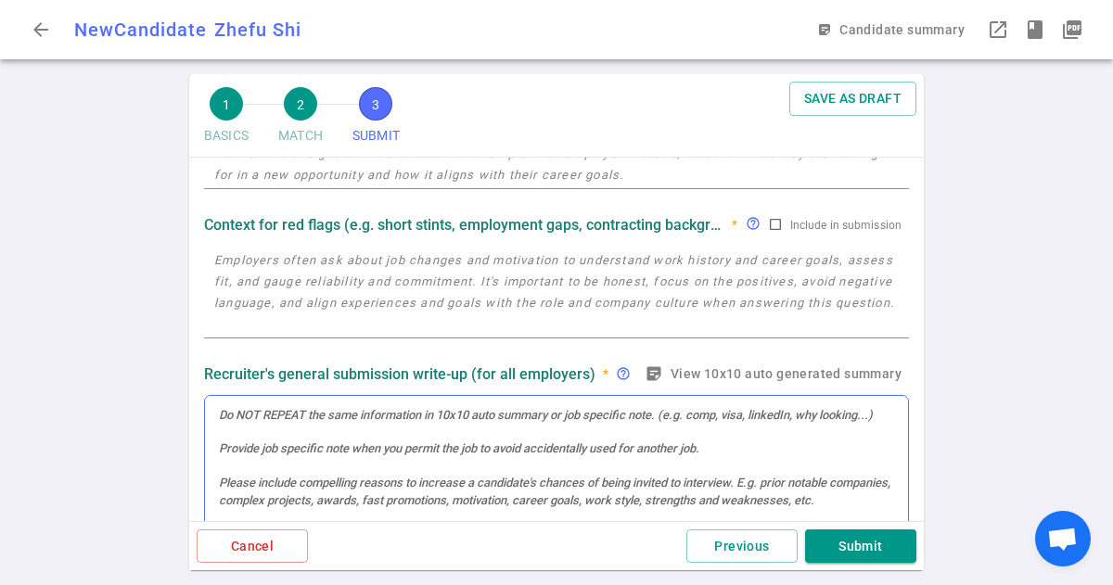
click at [386, 431] on div at bounding box center [556, 482] width 703 height 172
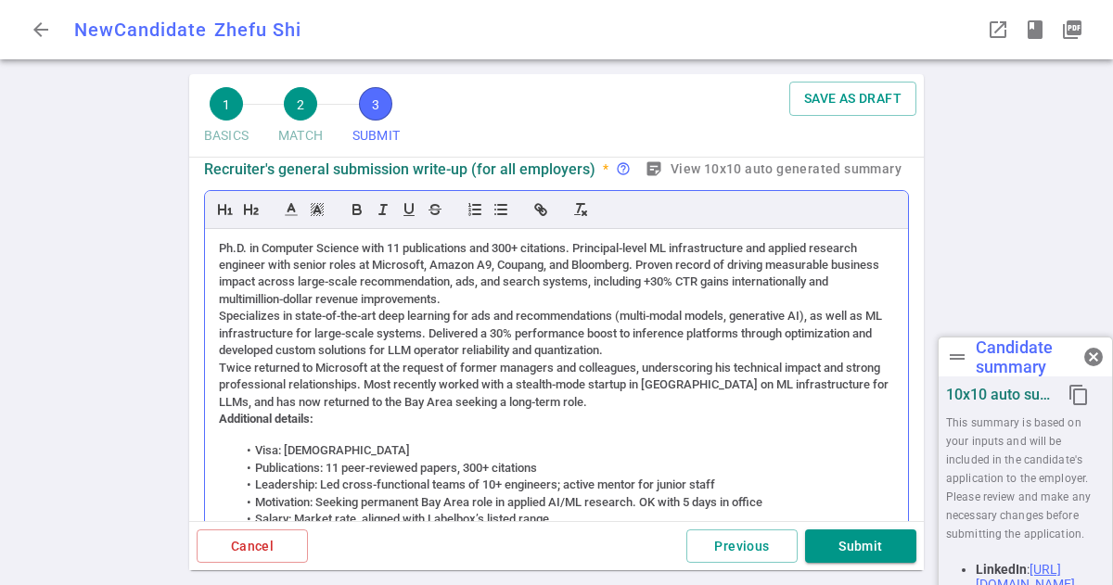
click at [469, 300] on div "Ph.D. in Computer Science with 11 publications and 300+ citations. Principal-le…" at bounding box center [556, 274] width 675 height 69
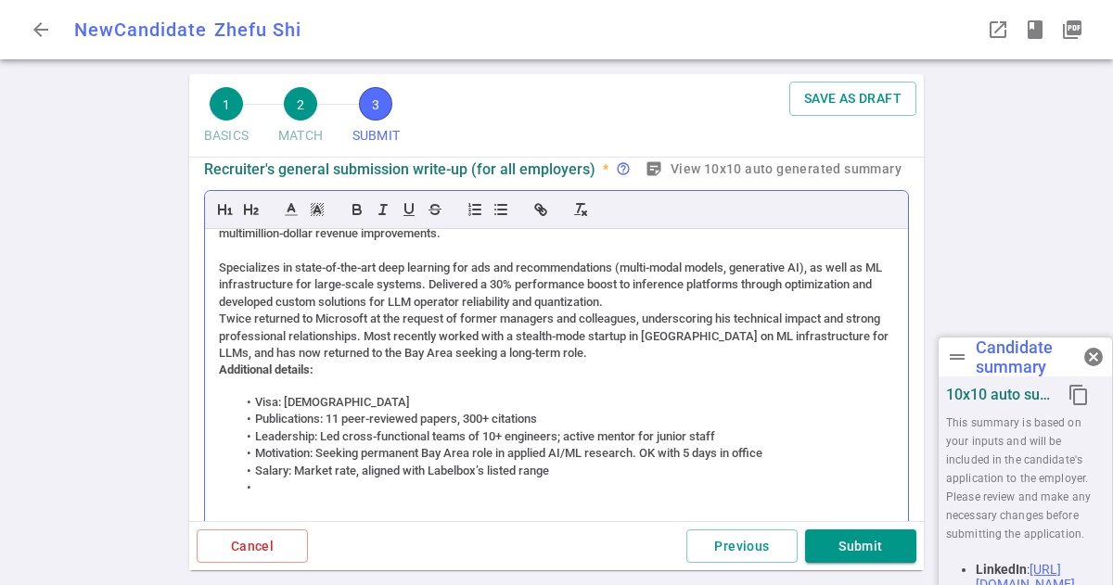
scroll to position [68, 0]
drag, startPoint x: 548, startPoint y: 413, endPoint x: 331, endPoint y: 420, distance: 217.2
click at [331, 420] on li "Publications: 11 peer-reviewed papers, 300+ citations" at bounding box center [566, 417] width 658 height 17
click at [545, 403] on li "Visa: [DEMOGRAPHIC_DATA]" at bounding box center [566, 400] width 658 height 17
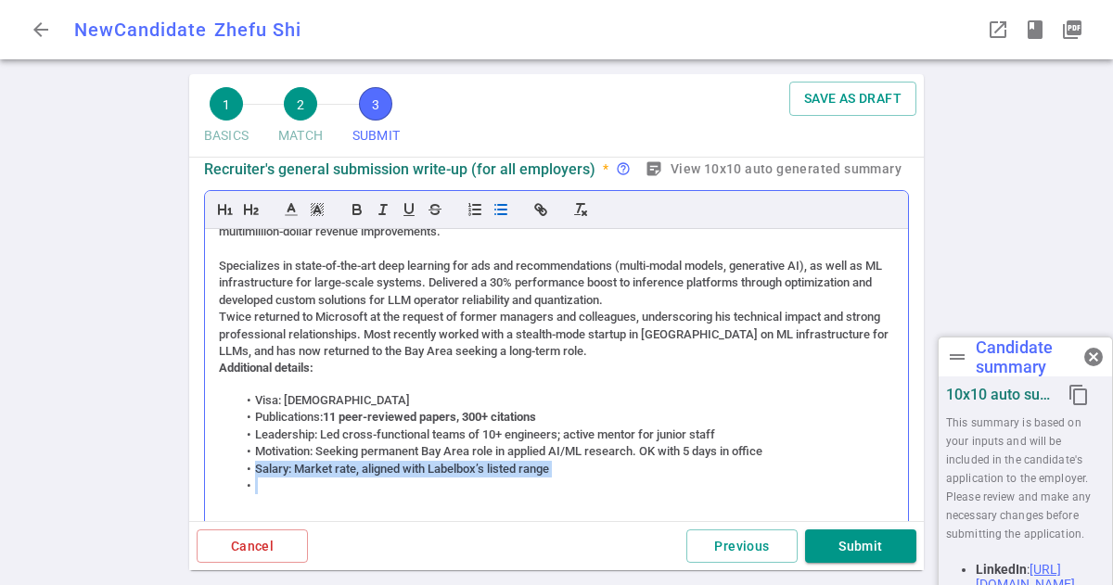
drag, startPoint x: 290, startPoint y: 483, endPoint x: 242, endPoint y: 466, distance: 51.4
click at [242, 466] on ul "Visa: [DEMOGRAPHIC_DATA] Publications: 11 peer-reviewed papers, 300+ citations …" at bounding box center [556, 443] width 675 height 103
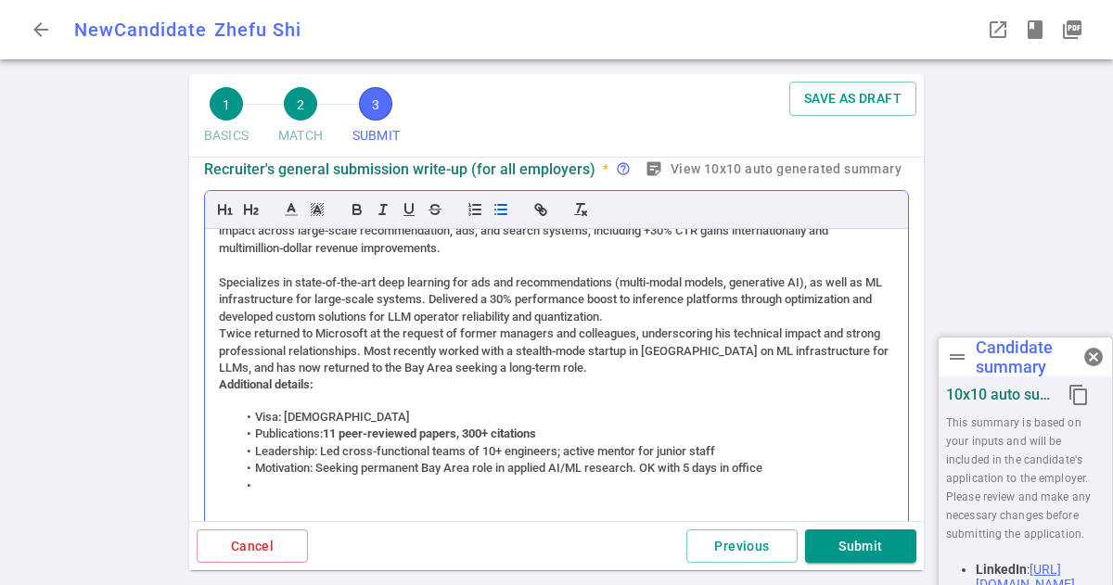
scroll to position [51, 0]
click at [639, 319] on div "Specializes in state-of-the-art deep learning for ads and recommendations (mult…" at bounding box center [556, 300] width 675 height 51
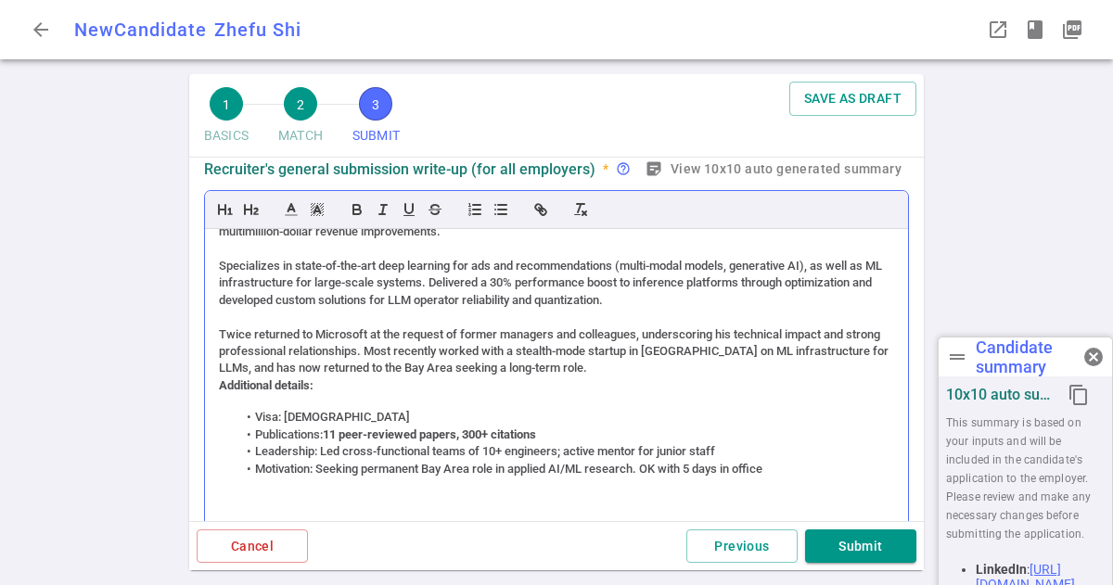
click at [220, 388] on strong "Additional details:" at bounding box center [266, 385] width 95 height 14
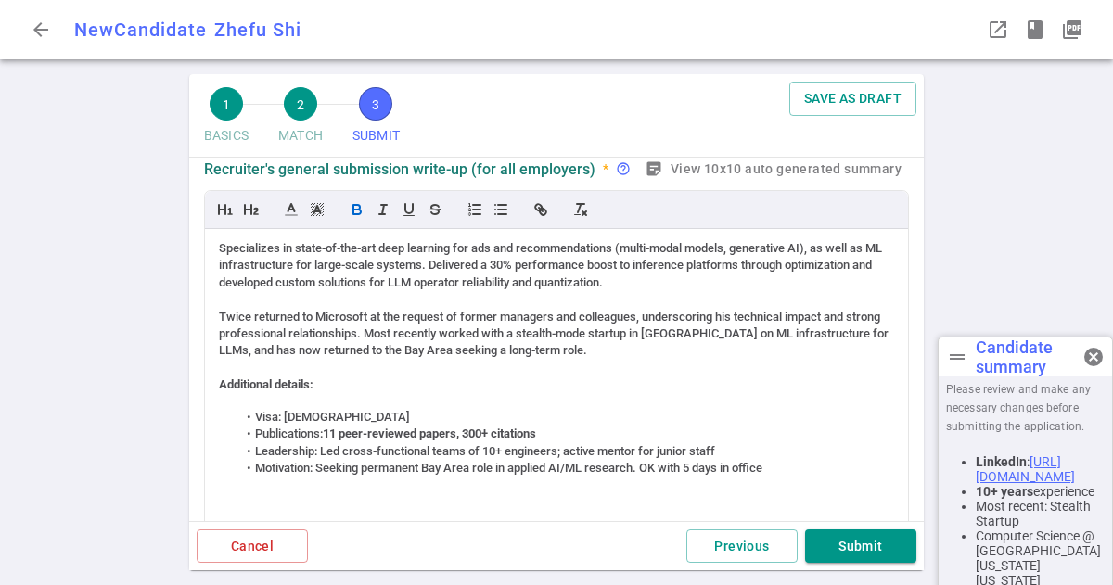
scroll to position [125, 0]
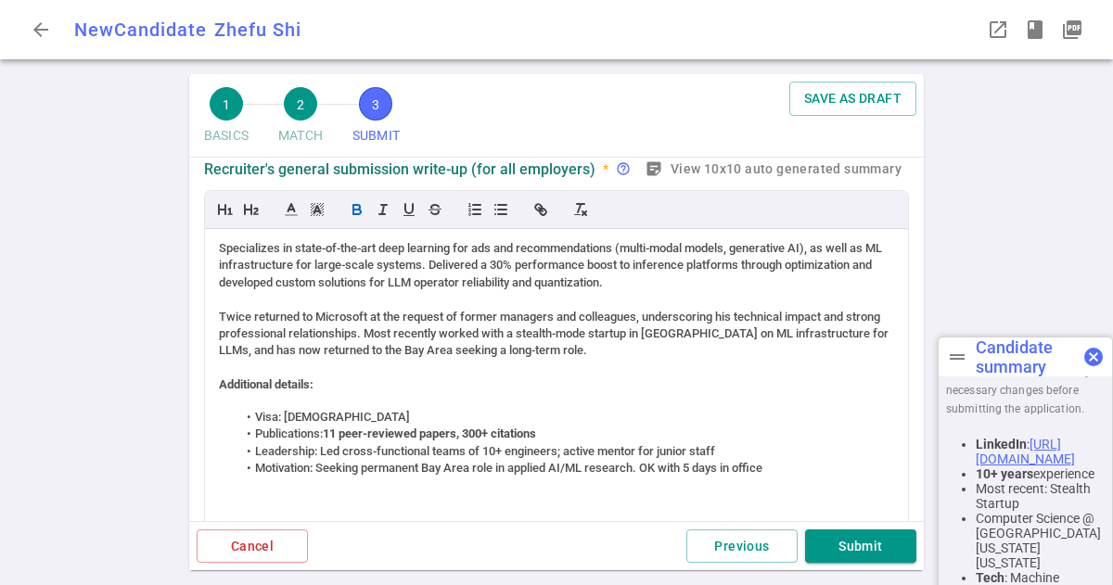
click at [1094, 359] on span "cancel" at bounding box center [1093, 357] width 22 height 22
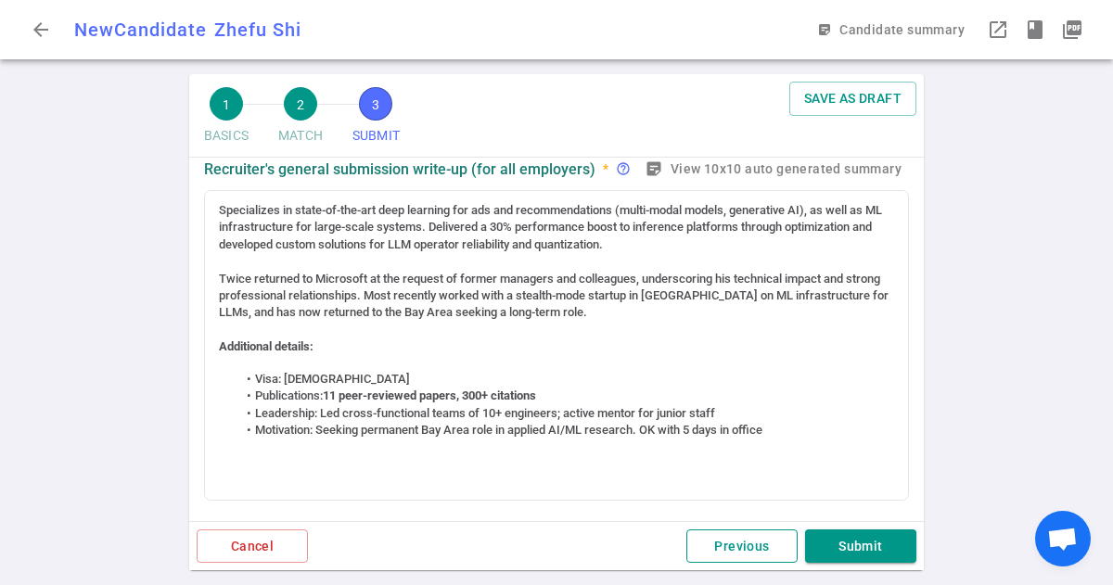
click at [759, 544] on button "Previous" at bounding box center [741, 547] width 111 height 34
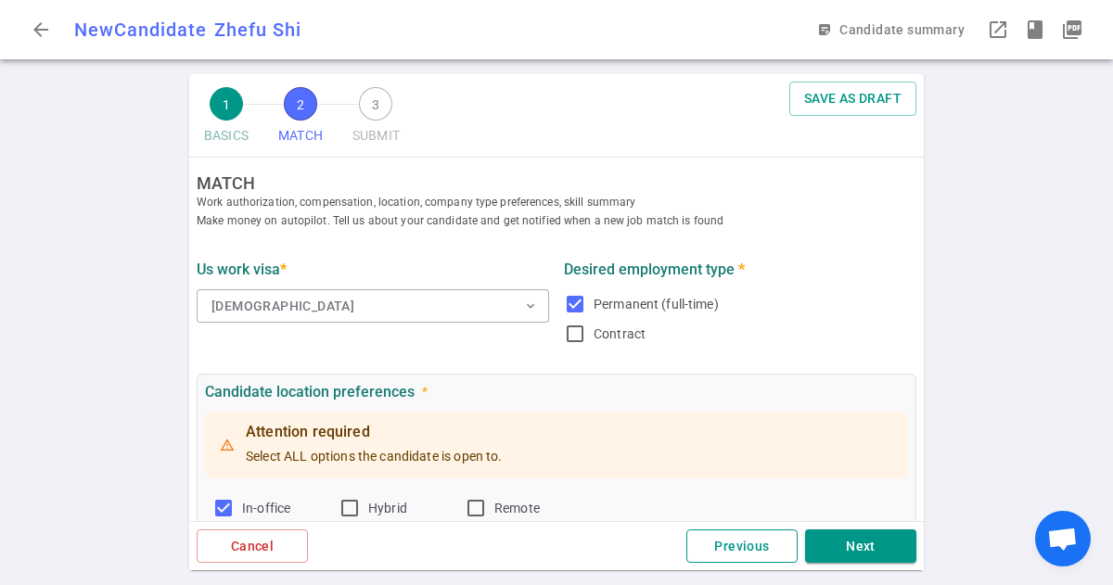
scroll to position [0, 0]
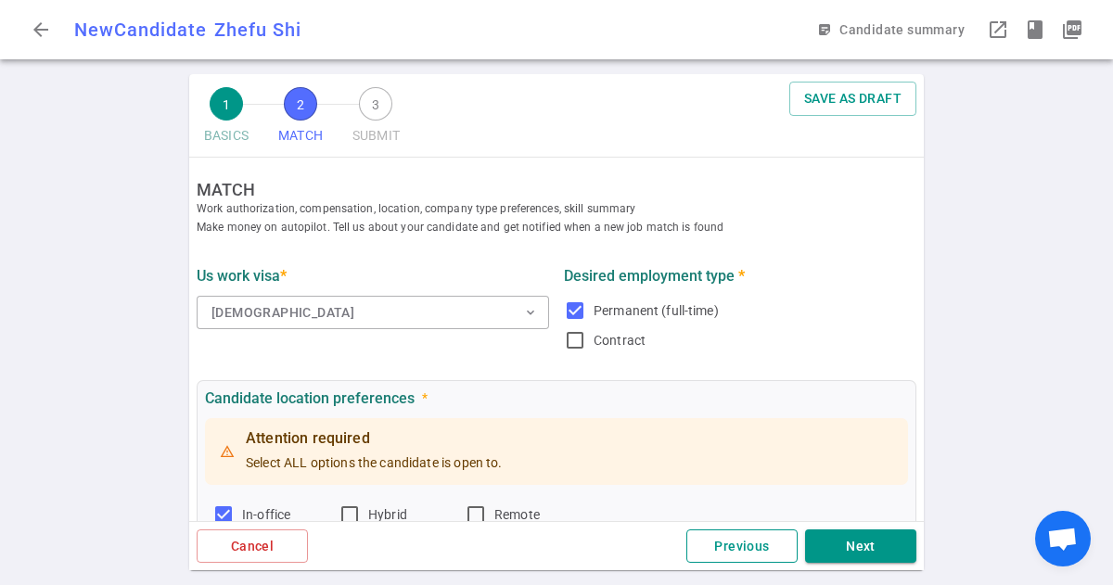
click at [759, 544] on button "Previous" at bounding box center [741, 547] width 111 height 34
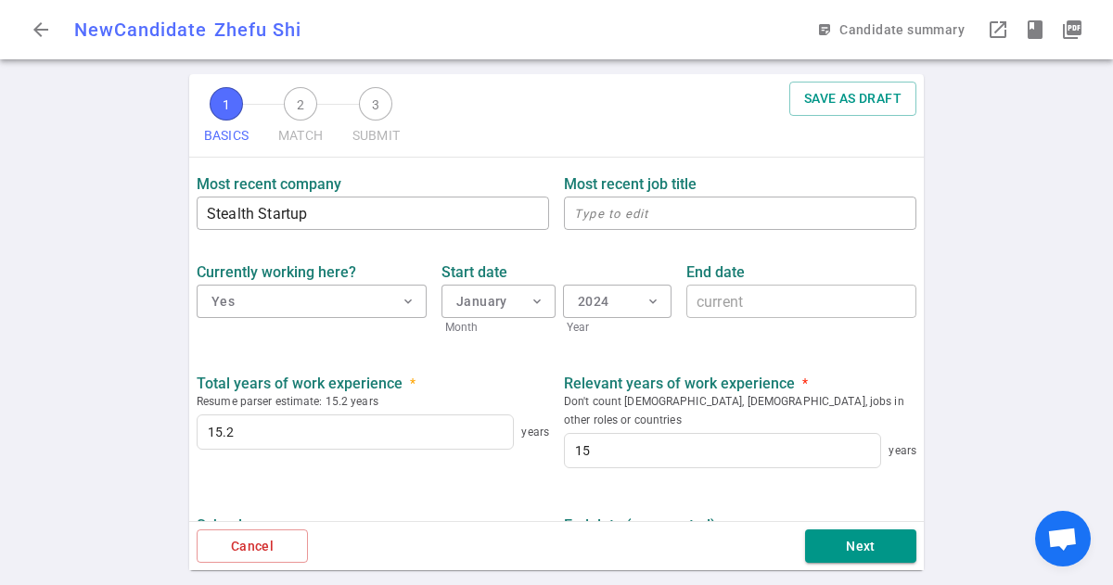
scroll to position [773, 0]
click at [643, 216] on textarea at bounding box center [740, 214] width 332 height 21
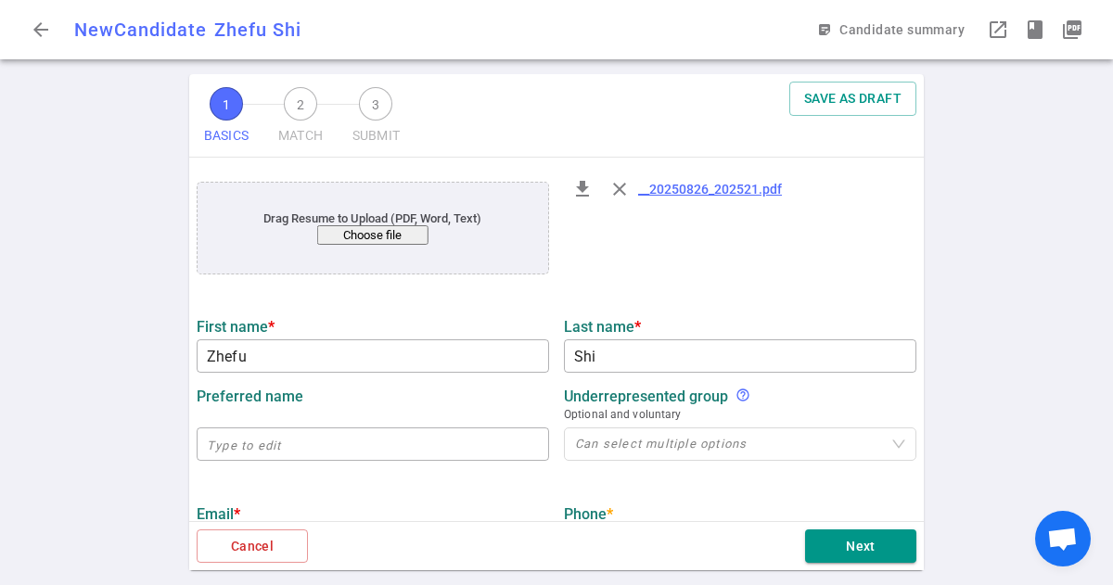
scroll to position [114, 0]
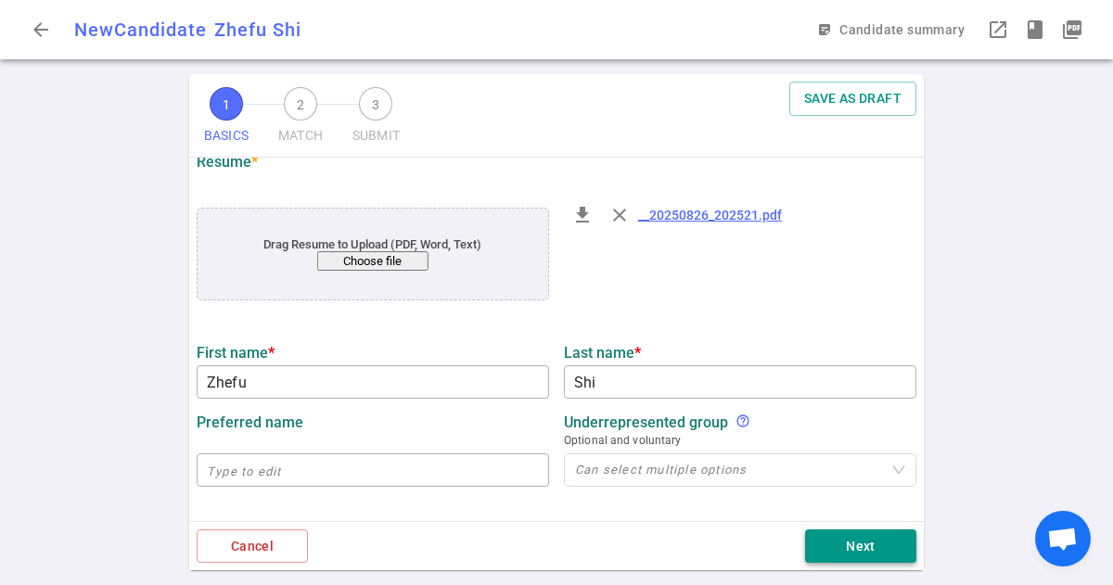
type textarea "Applied Scientist"
click at [865, 538] on button "Next" at bounding box center [860, 547] width 111 height 34
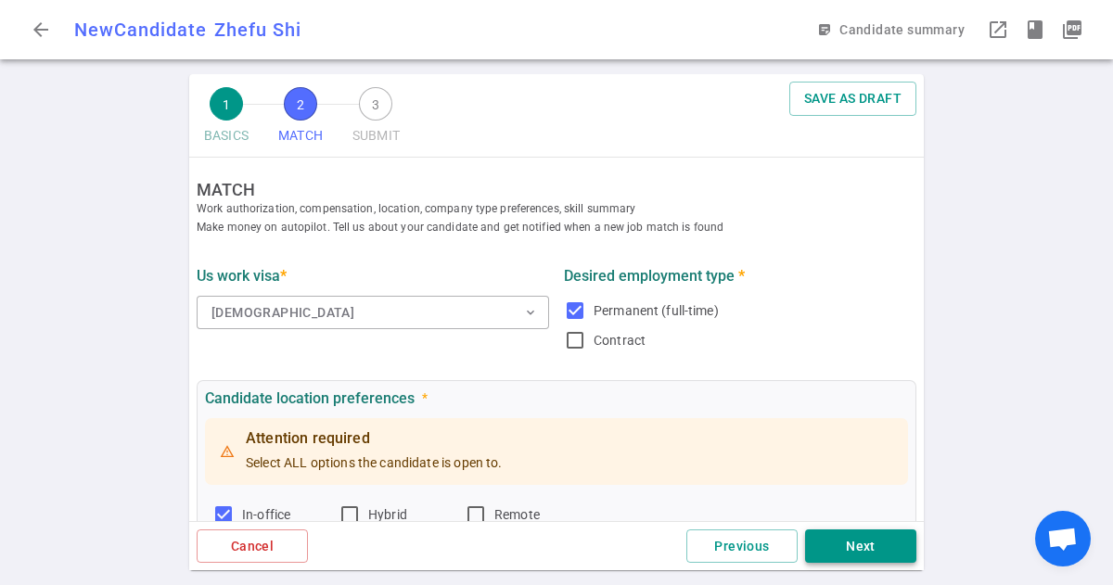
scroll to position [0, 0]
click at [853, 548] on button "Next" at bounding box center [860, 547] width 111 height 34
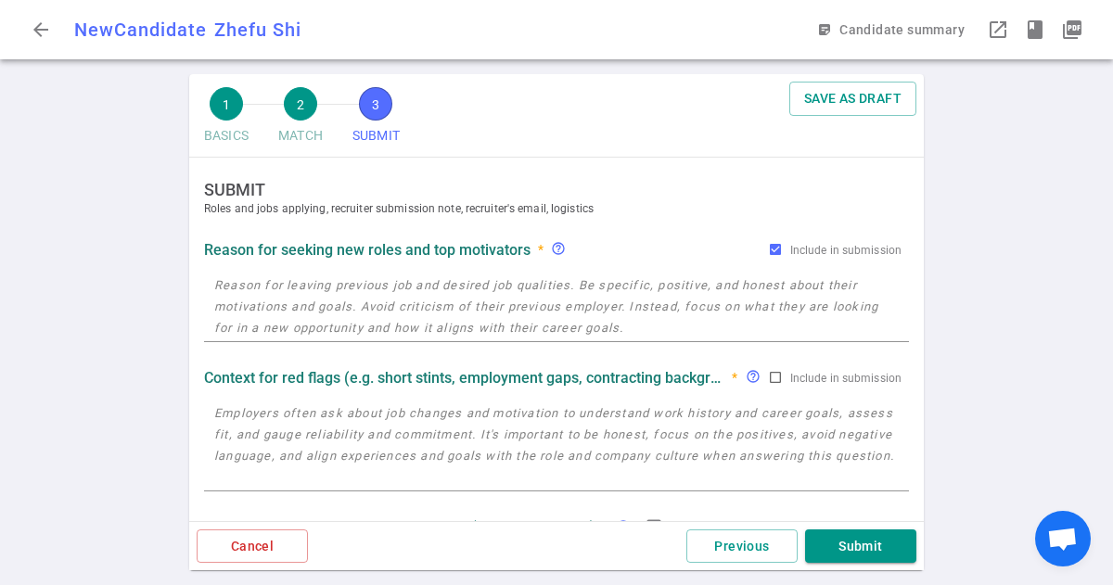
click at [553, 300] on textarea at bounding box center [556, 307] width 685 height 64
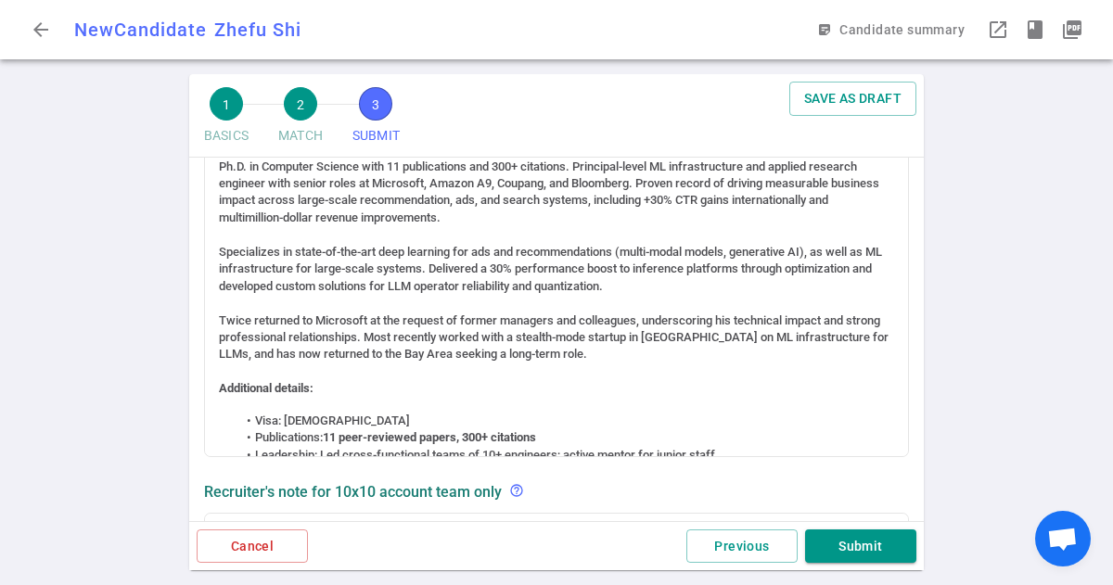
scroll to position [68, 0]
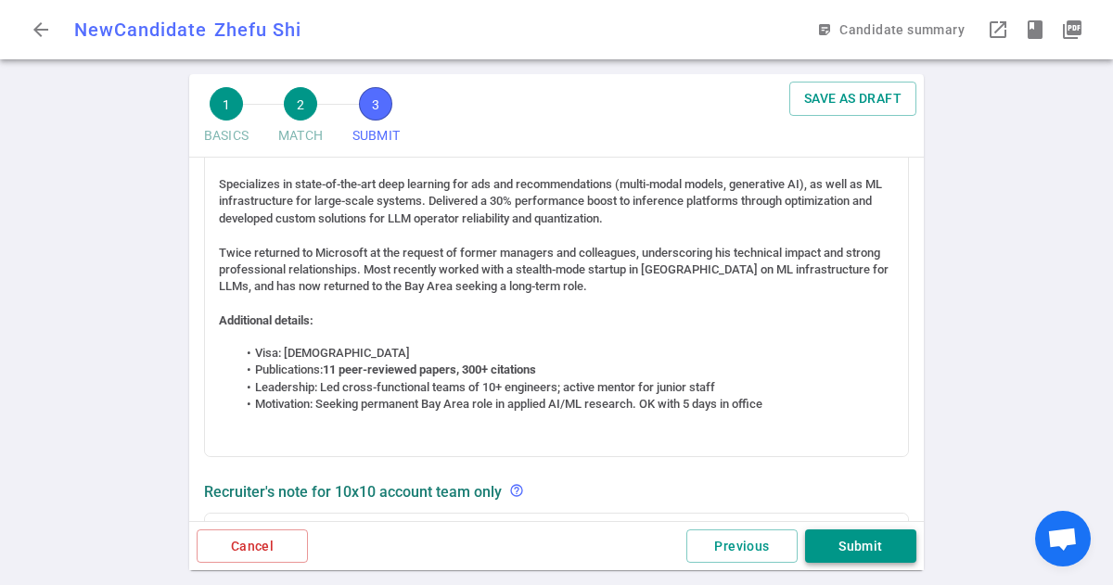
type textarea "Return to [GEOGRAPHIC_DATA] from [GEOGRAPHIC_DATA] where he had been working fo…"
click at [867, 549] on button "Submit" at bounding box center [860, 547] width 111 height 34
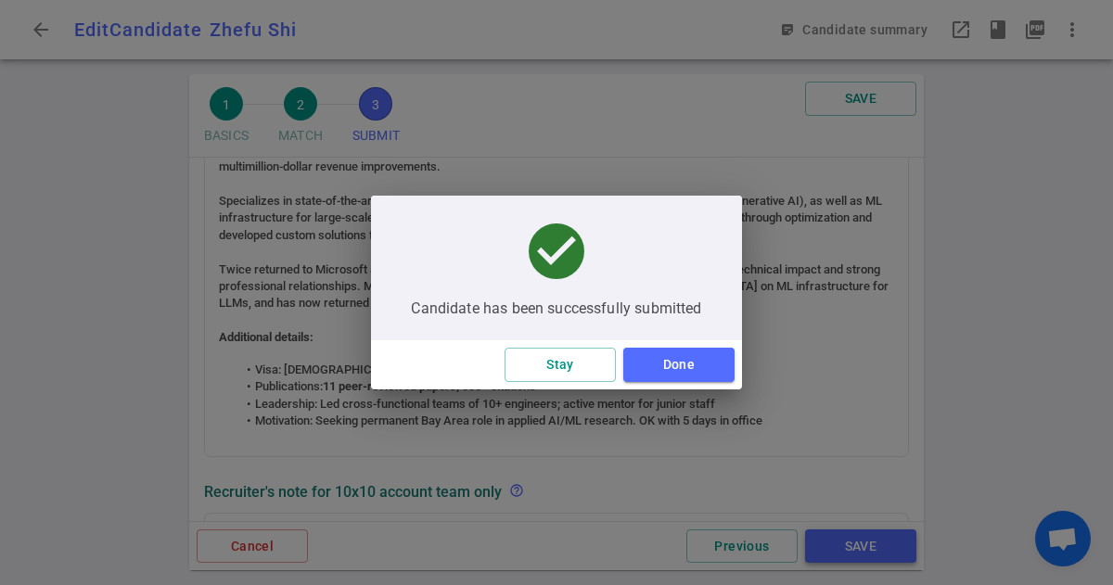
scroll to position [51, 0]
click at [679, 367] on button "Done" at bounding box center [678, 365] width 111 height 34
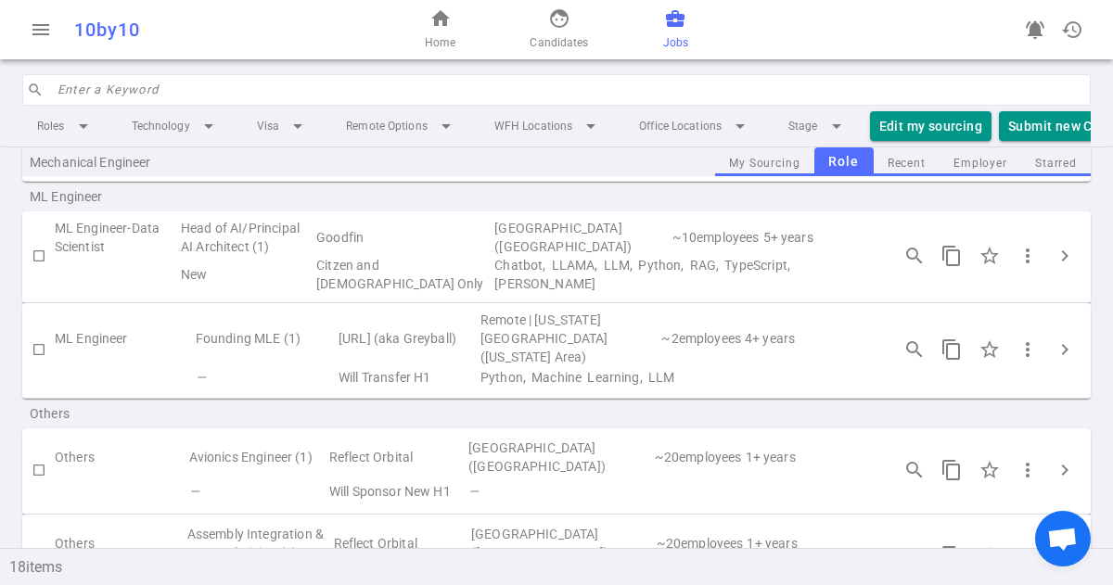
scroll to position [1282, 0]
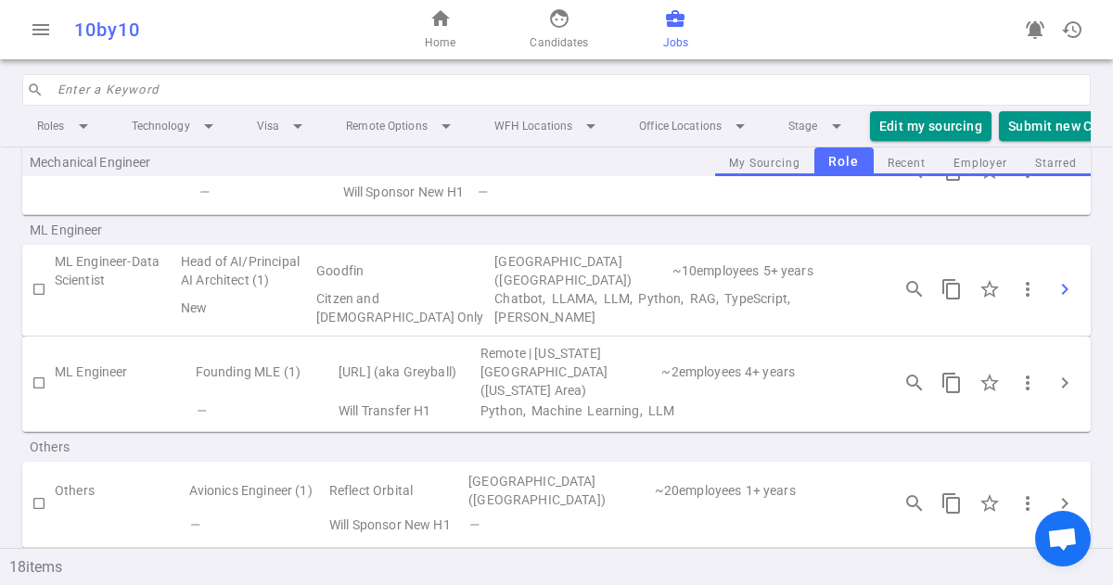
click at [1068, 278] on span "chevron_right" at bounding box center [1065, 289] width 22 height 22
